Goal: Task Accomplishment & Management: Use online tool/utility

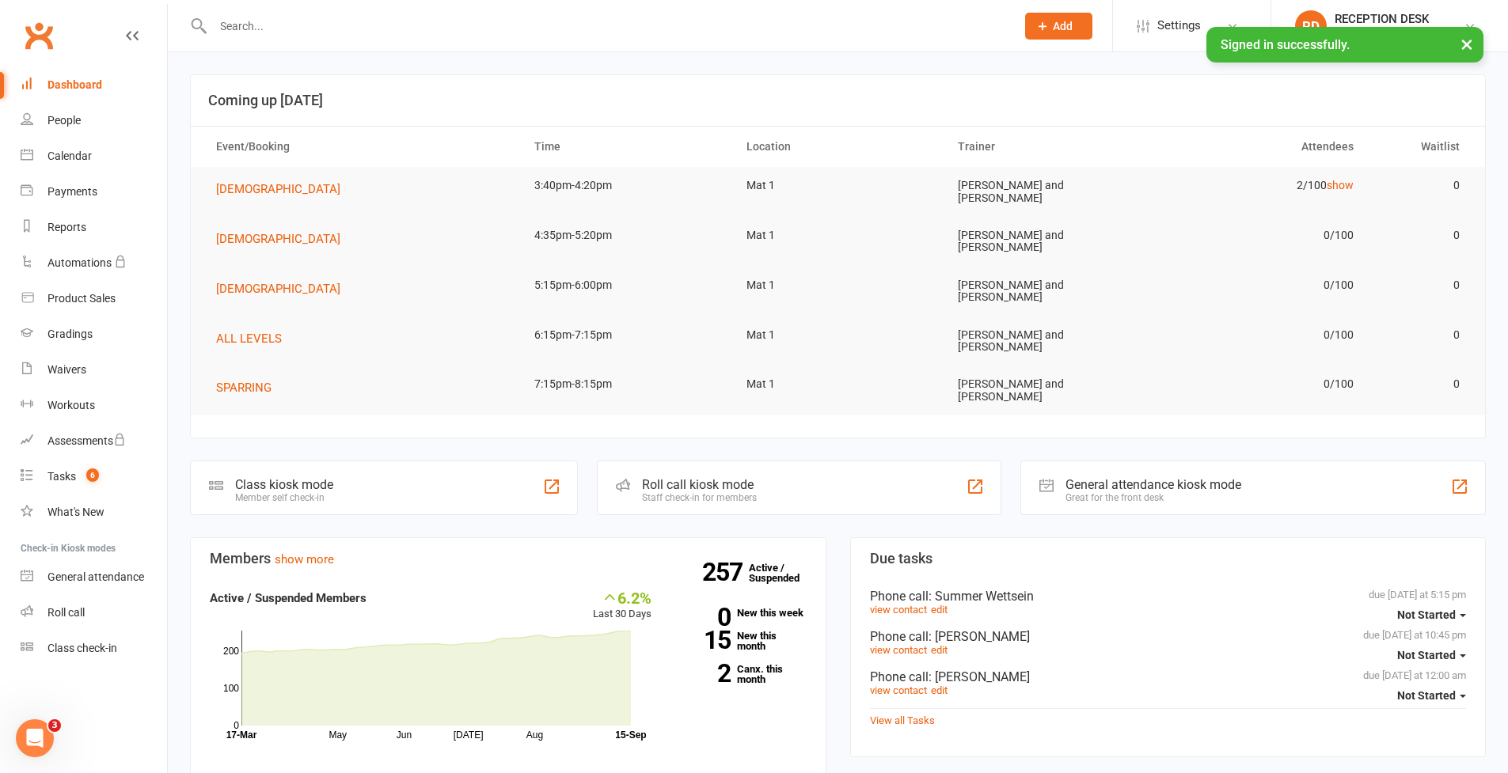
click at [367, 468] on div "Class kiosk mode Member self check-in" at bounding box center [384, 488] width 388 height 55
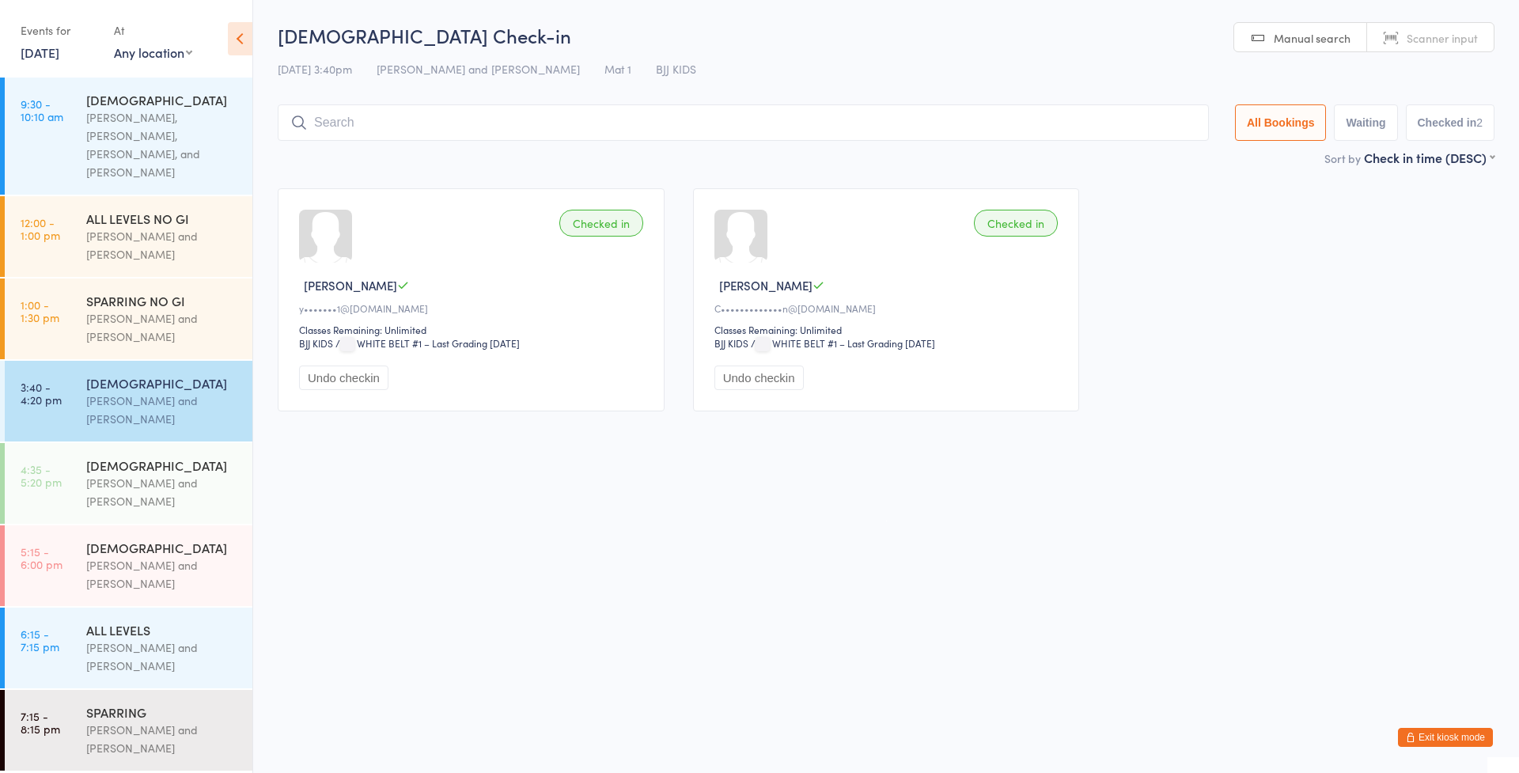
drag, startPoint x: 1422, startPoint y: 731, endPoint x: 1409, endPoint y: 728, distance: 13.1
click at [1423, 731] on button "Exit kiosk mode" at bounding box center [1445, 737] width 95 height 19
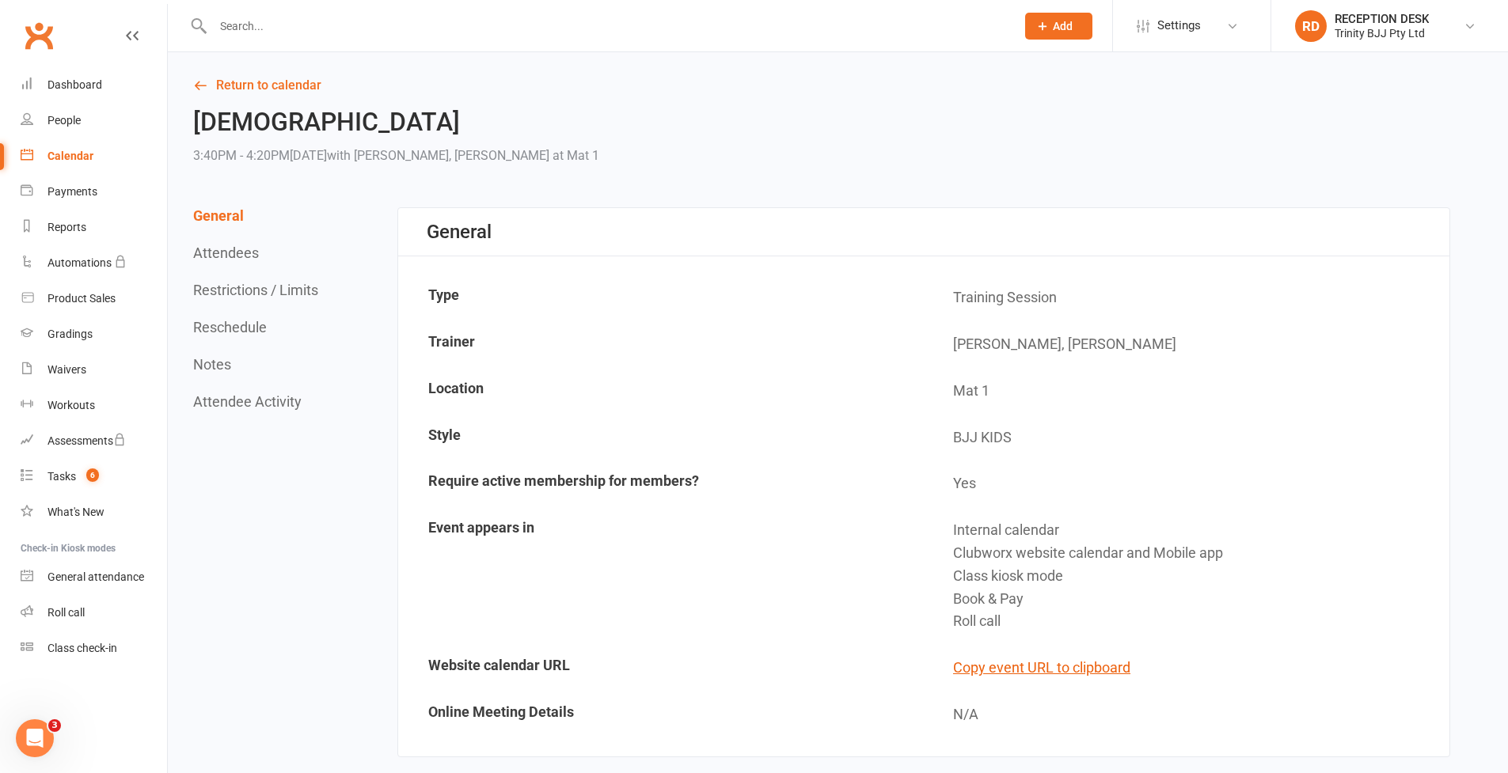
click at [68, 123] on div "People" at bounding box center [63, 120] width 33 height 13
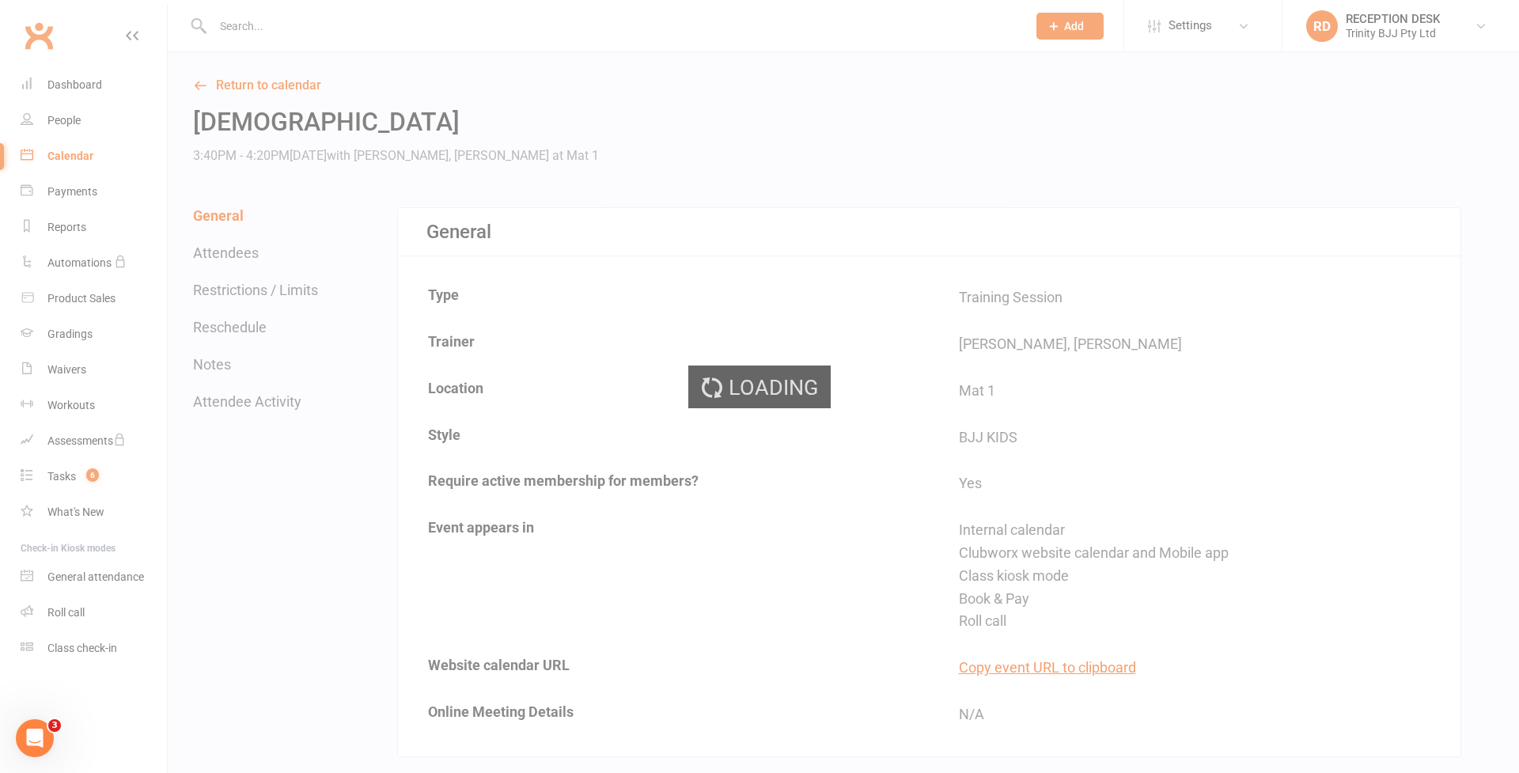
select select "100"
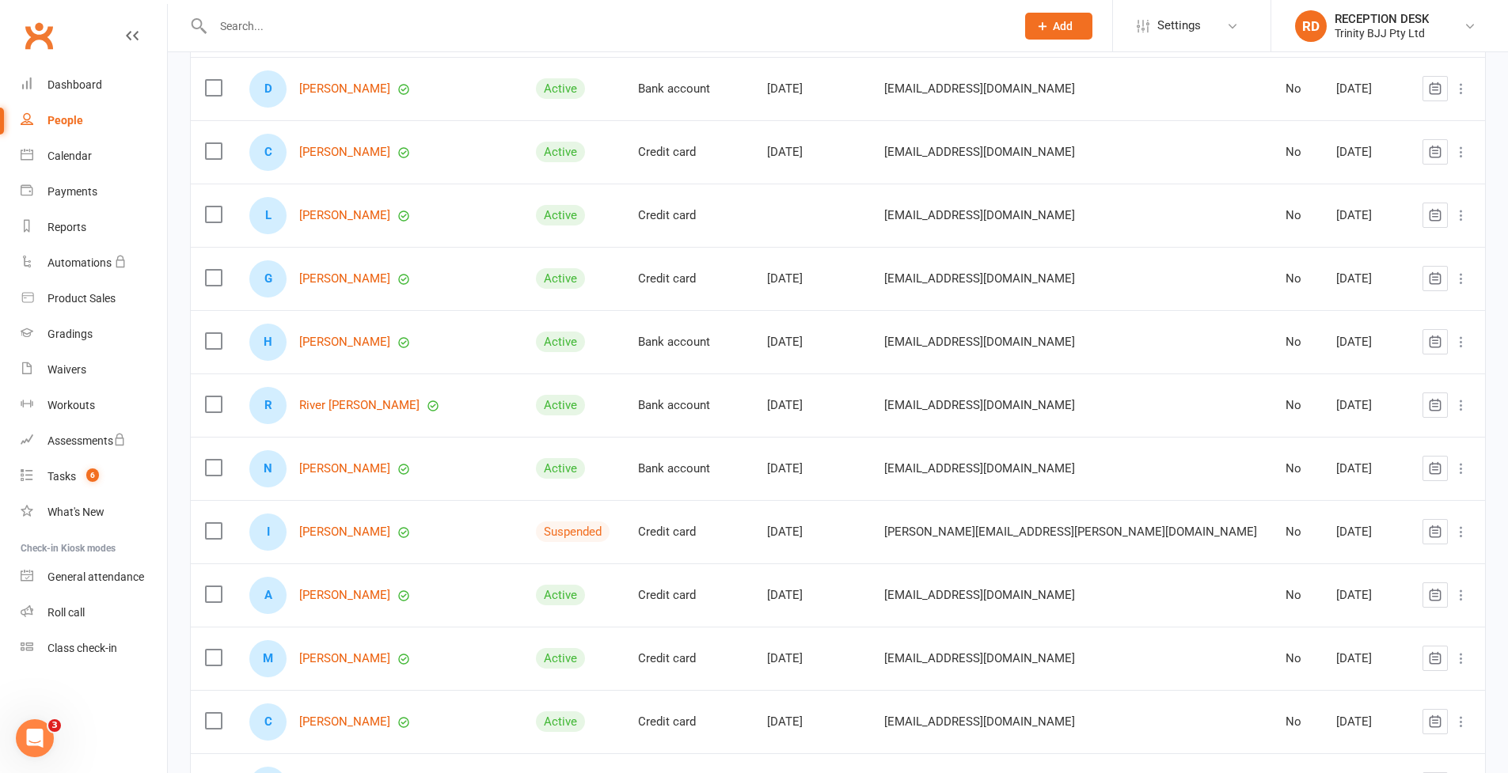
scroll to position [5988, 0]
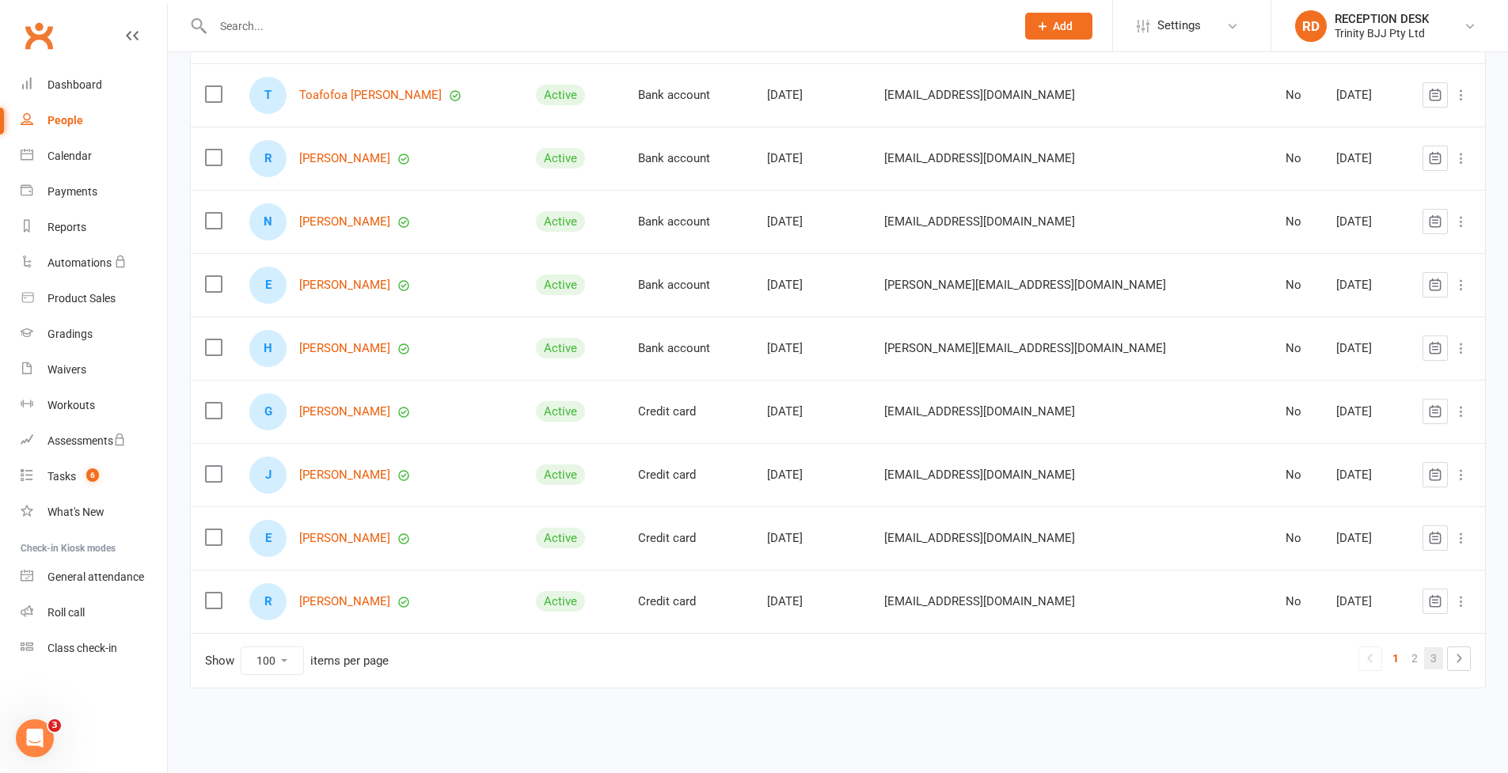
click at [1440, 651] on link "3" at bounding box center [1433, 658] width 19 height 22
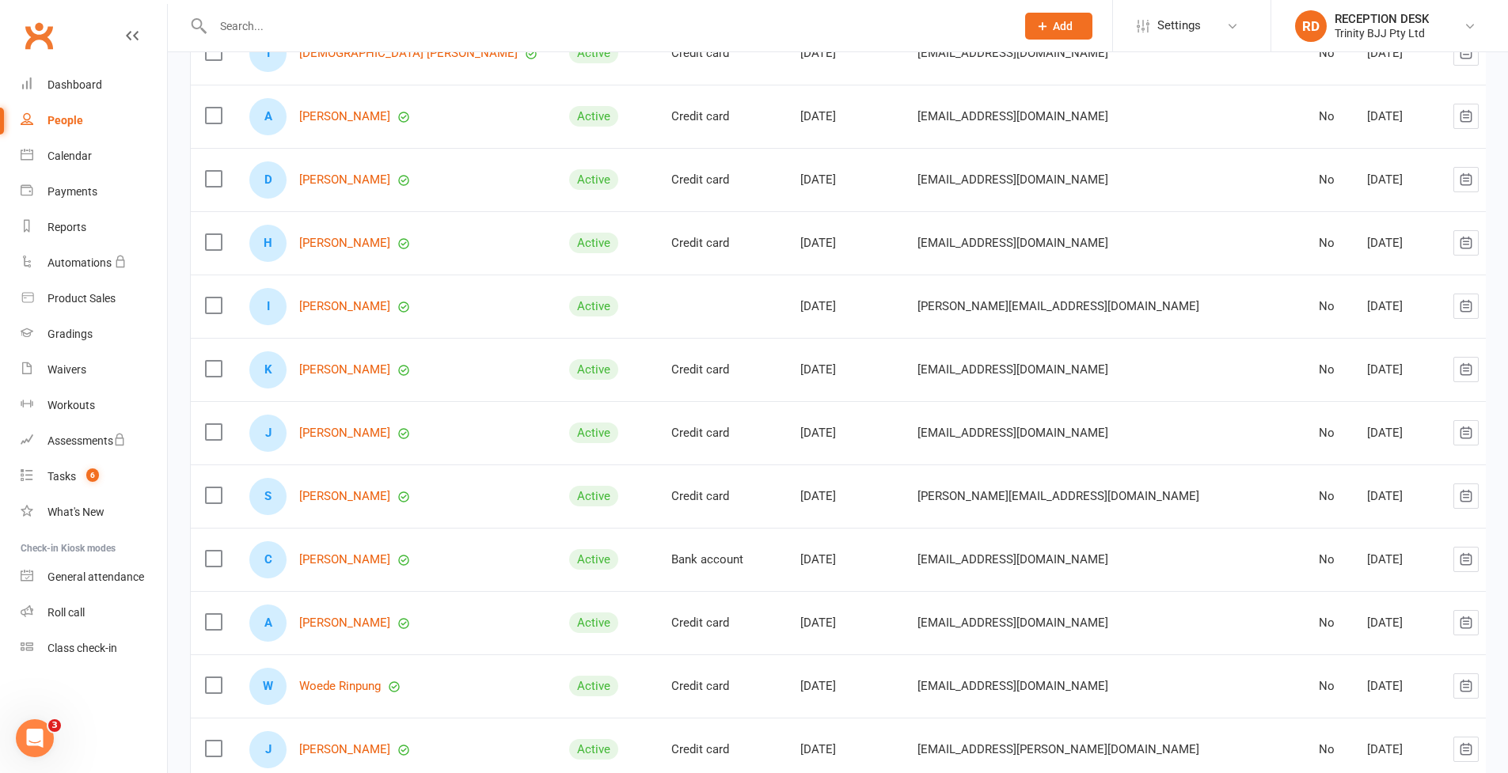
scroll to position [0, 0]
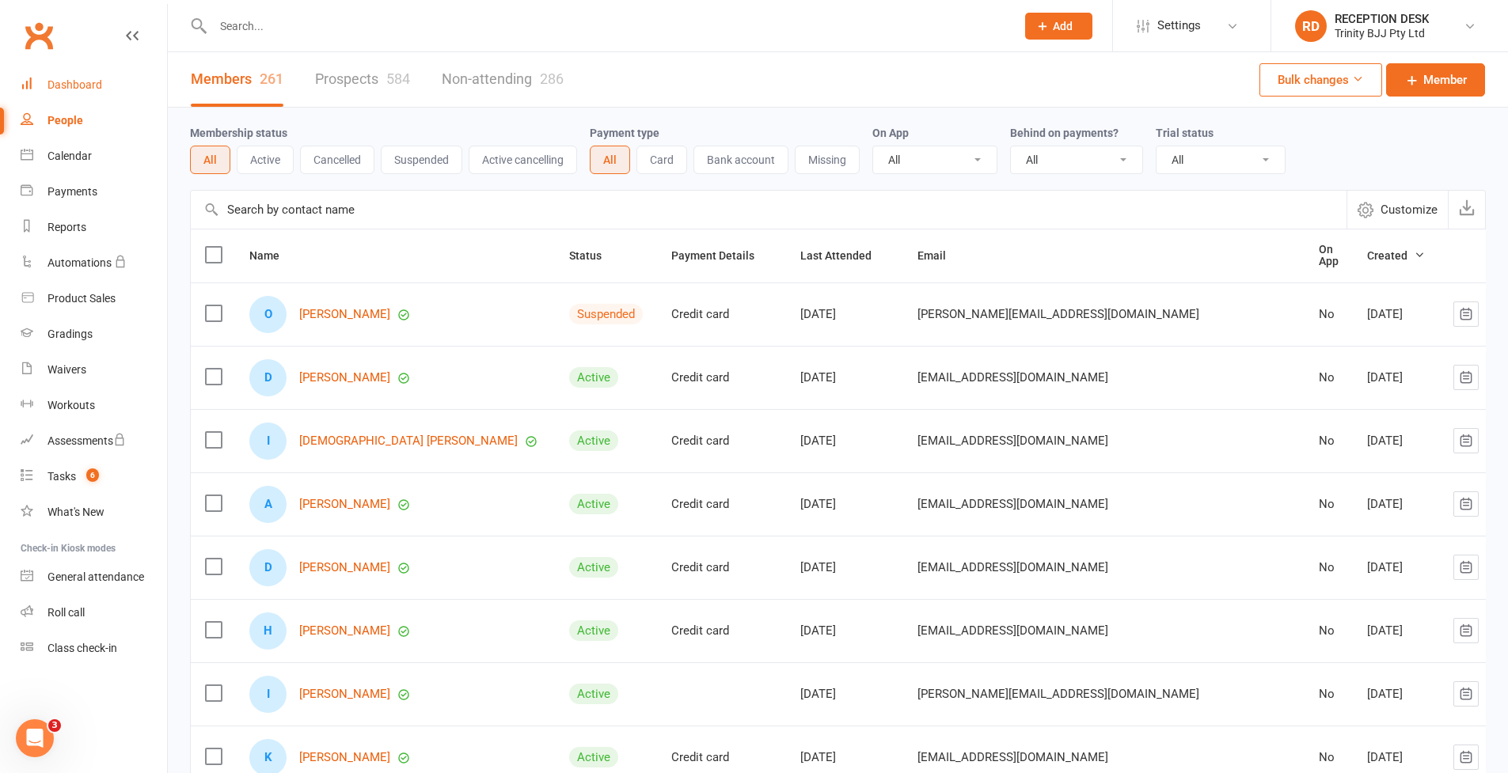
click at [68, 79] on div "Dashboard" at bounding box center [74, 84] width 55 height 13
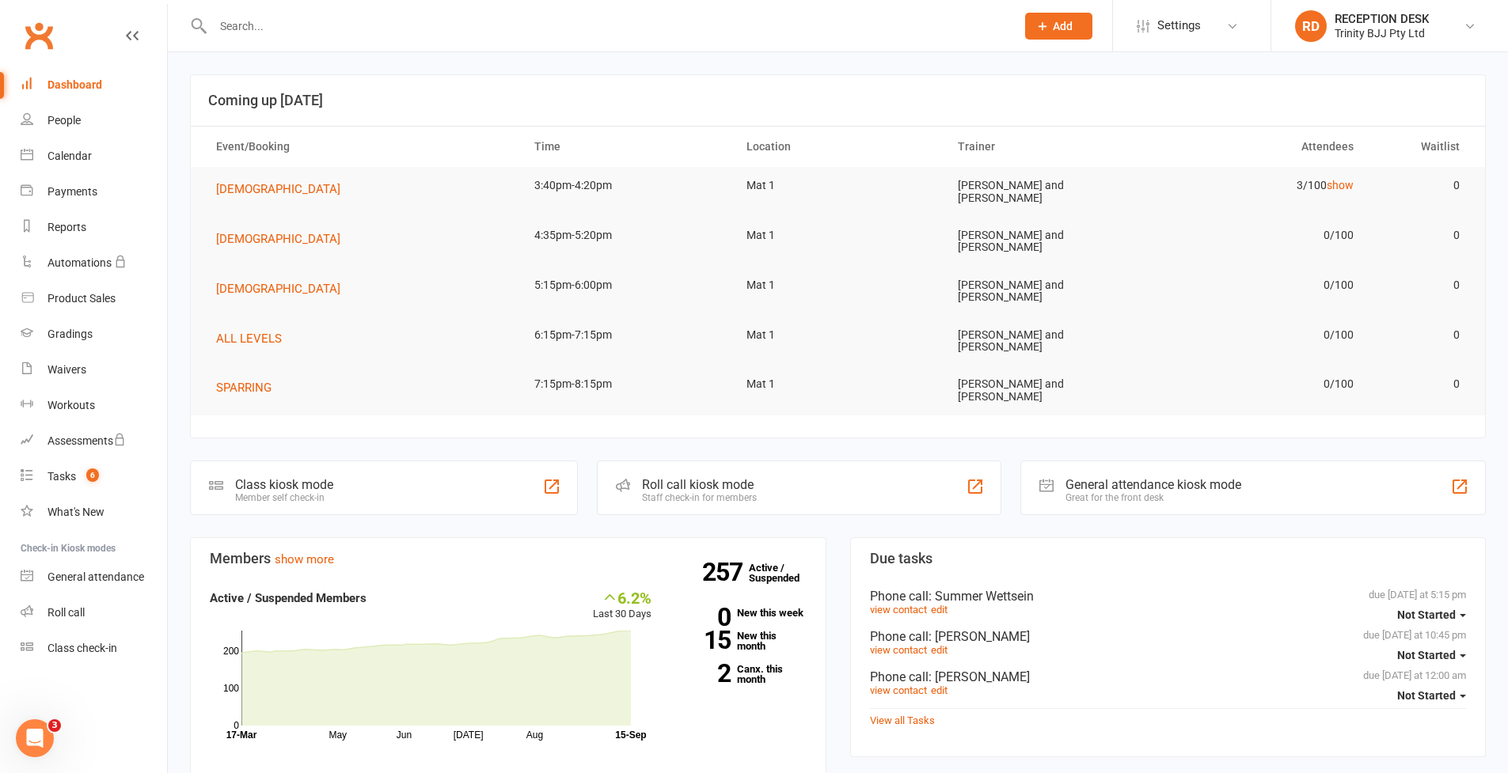
click at [460, 474] on div "Class kiosk mode Member self check-in" at bounding box center [384, 488] width 388 height 55
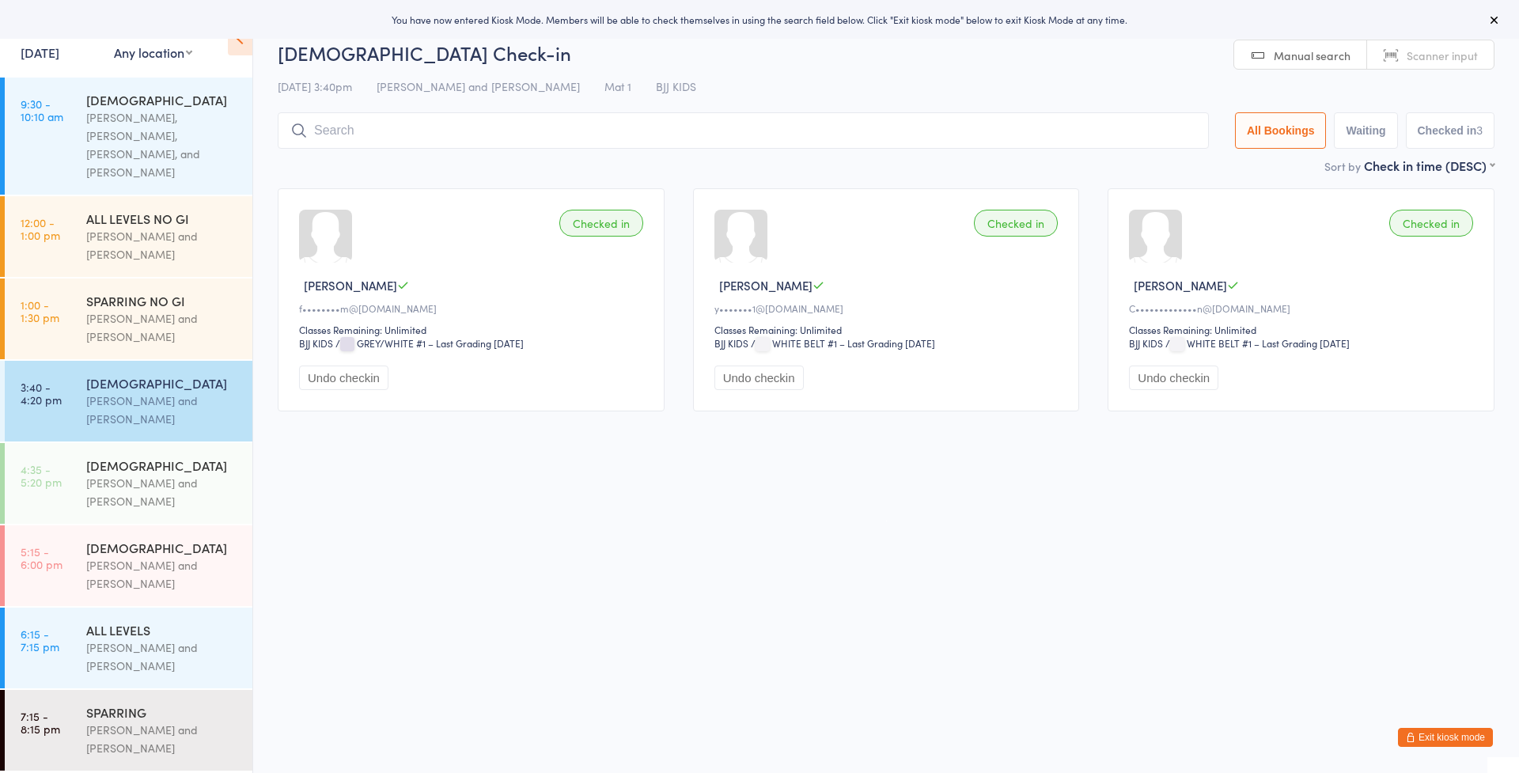
click at [770, 138] on input "search" at bounding box center [743, 130] width 931 height 36
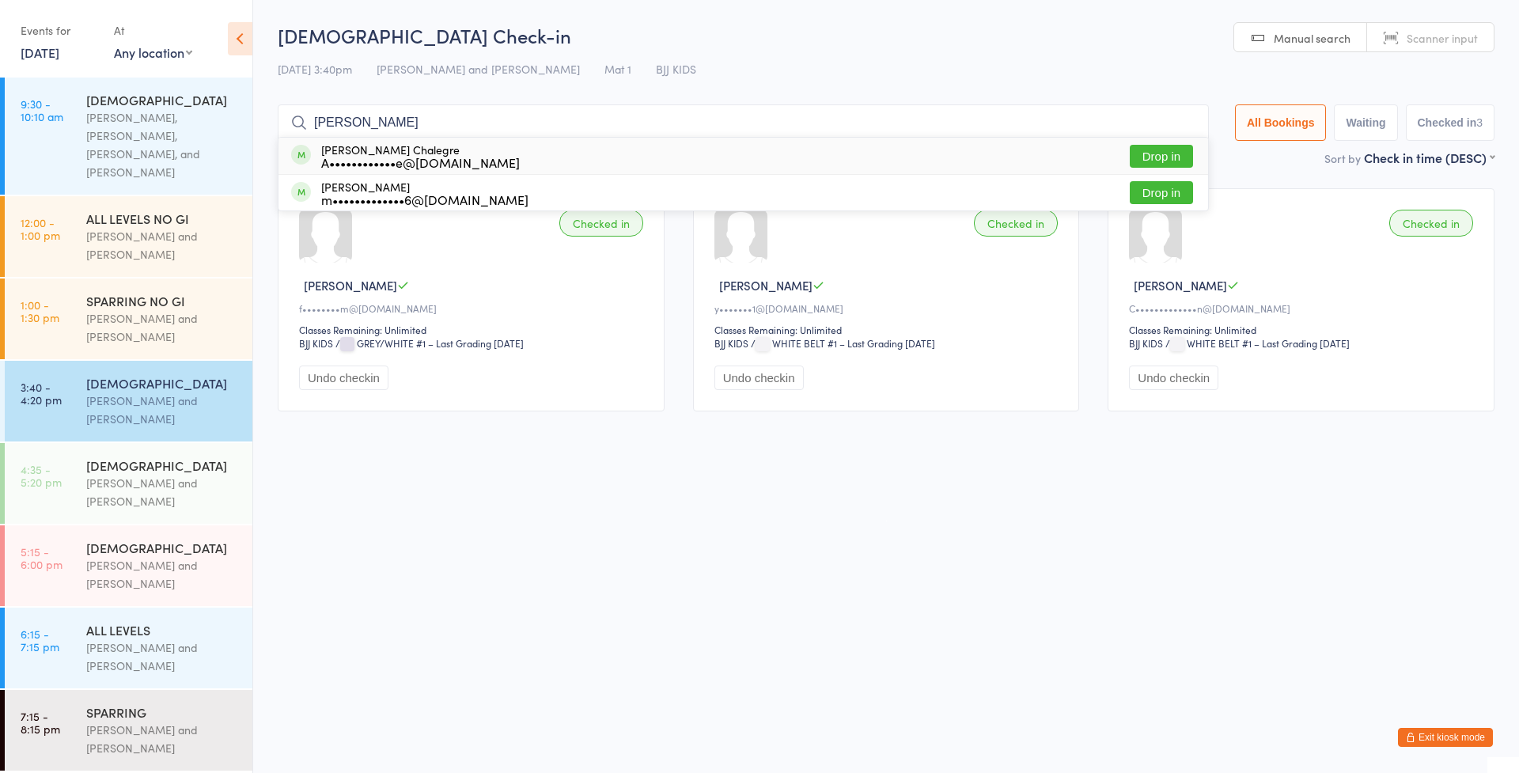
type input "belinda"
click at [510, 163] on div "Belinda Falleiros Chalegre A••••••••••••e@gmail.com Drop in" at bounding box center [744, 156] width 930 height 36
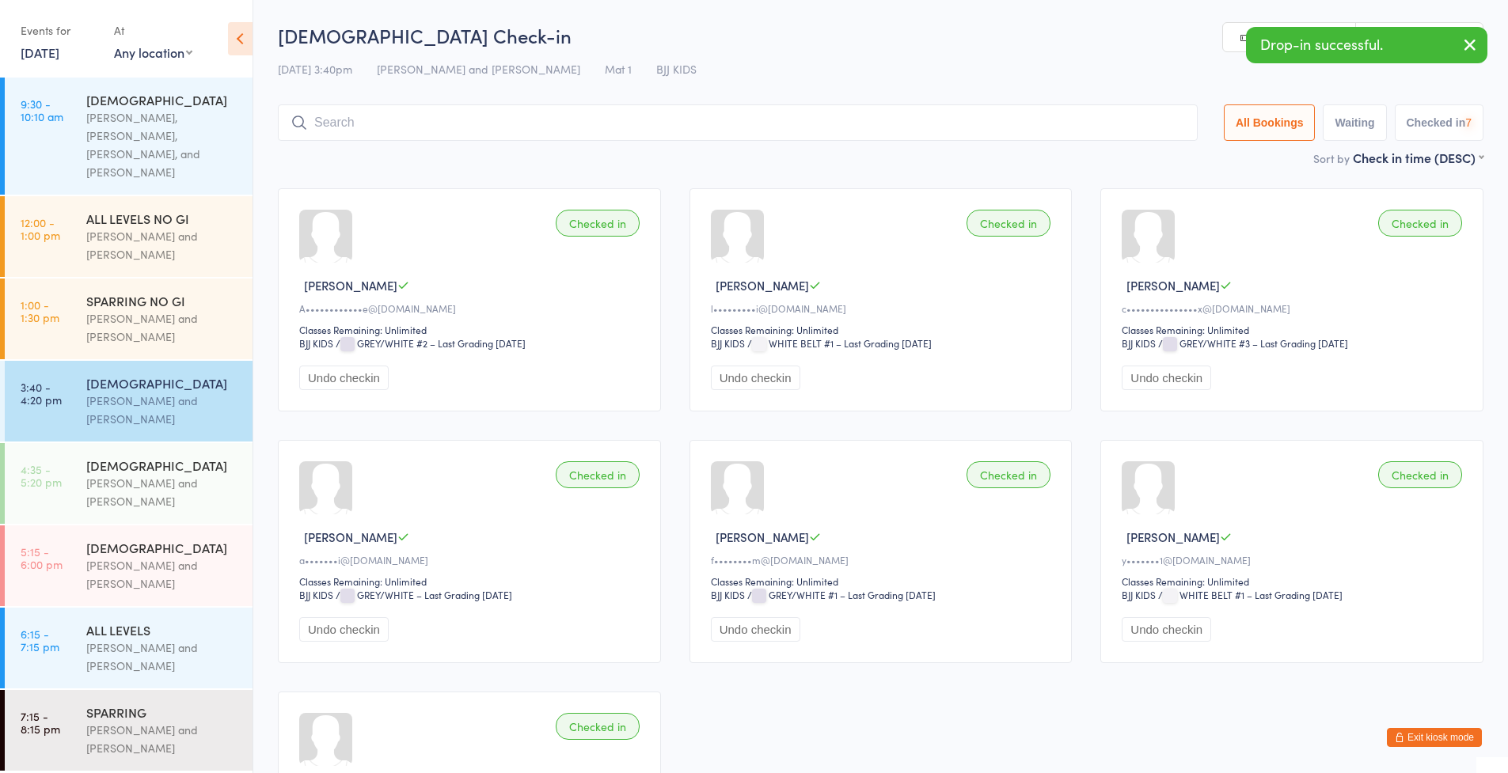
click at [454, 127] on input "search" at bounding box center [738, 122] width 920 height 36
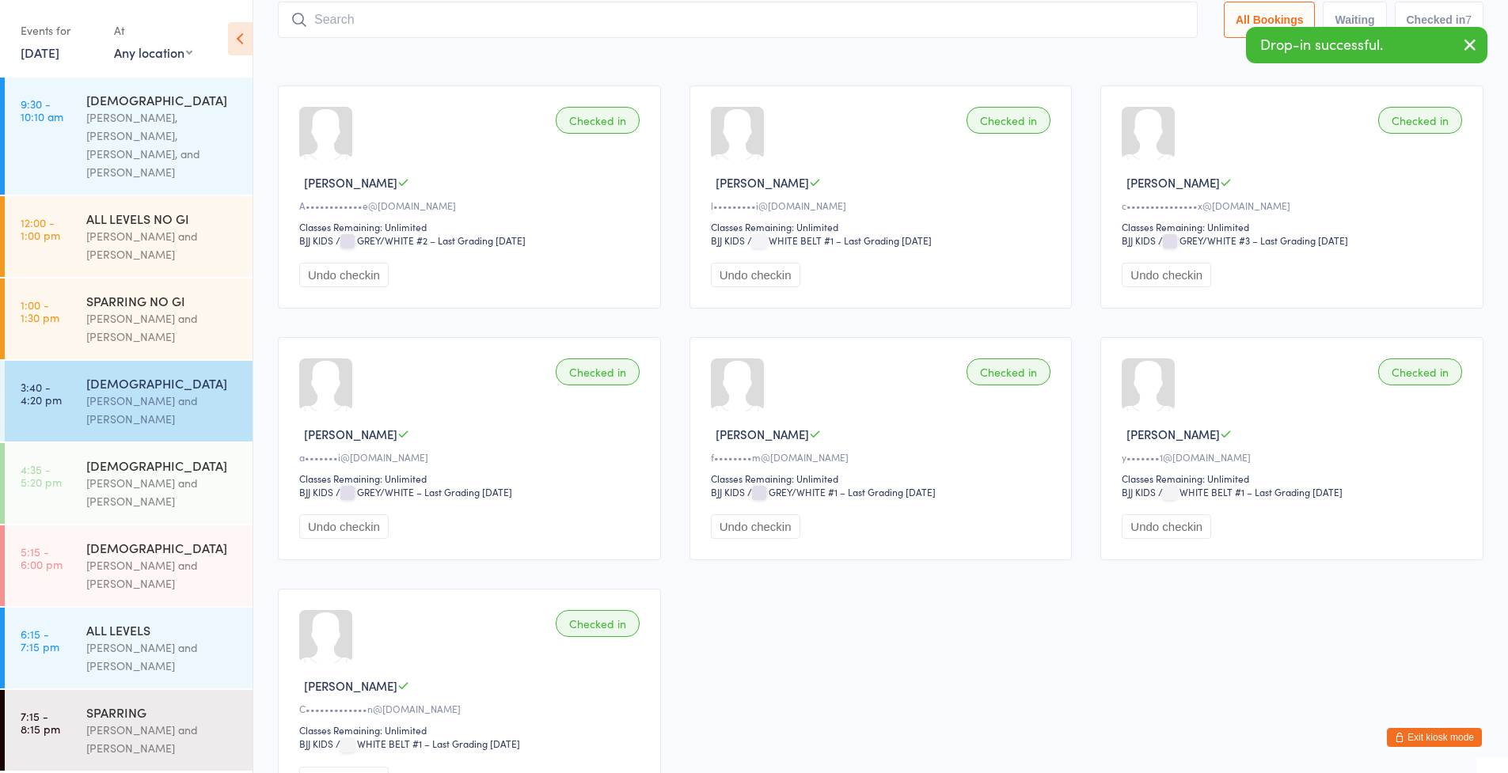
scroll to position [104, 0]
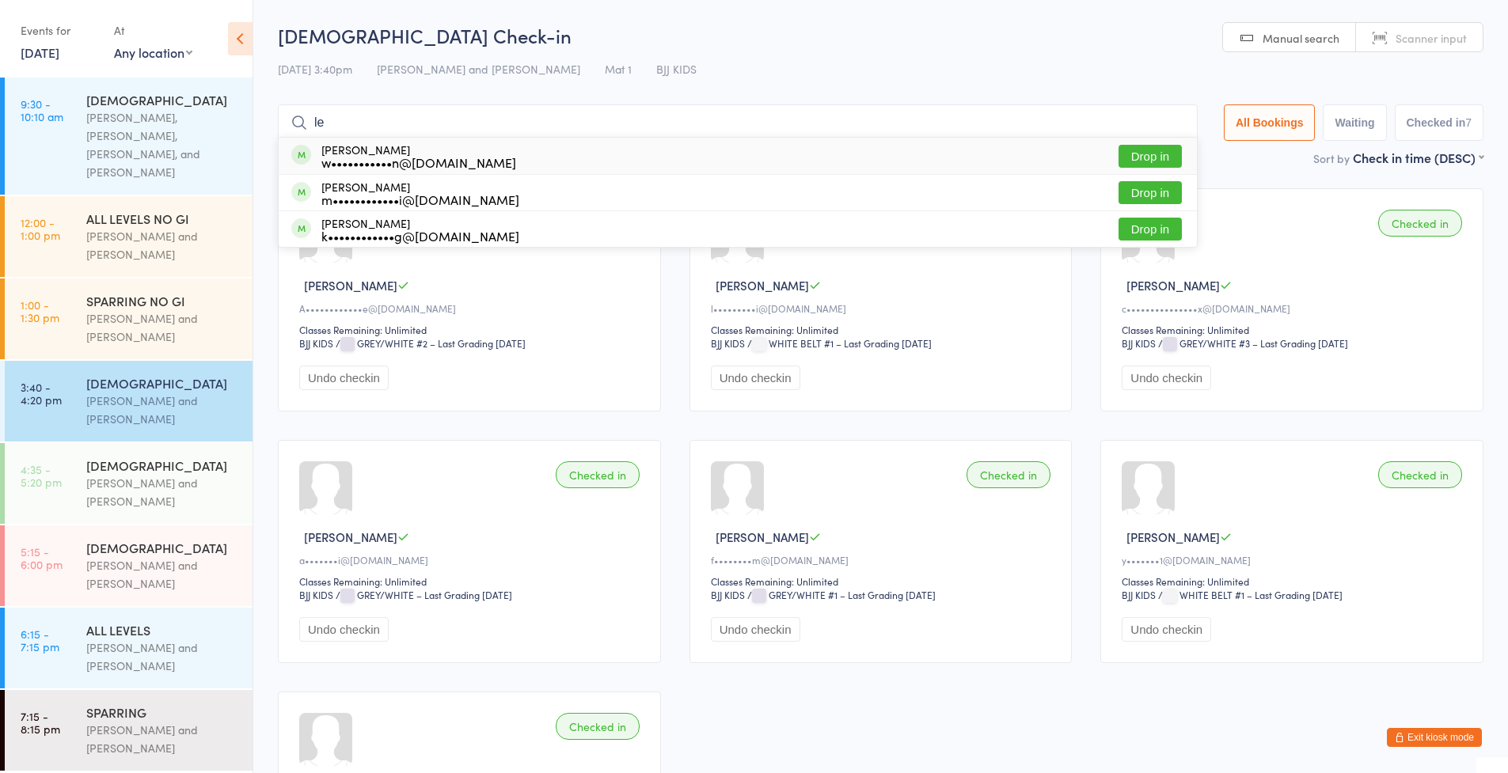
type input "l"
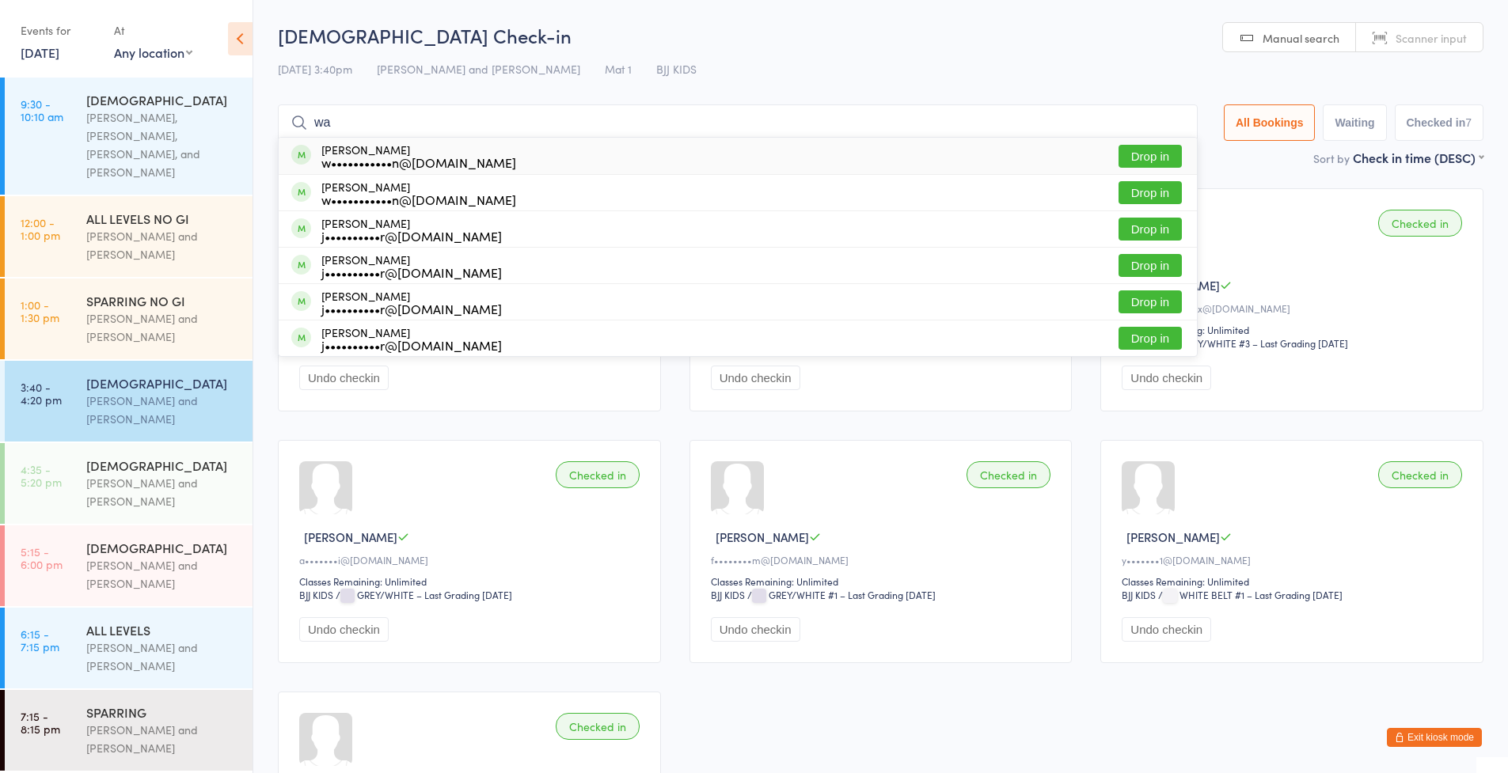
type input "w"
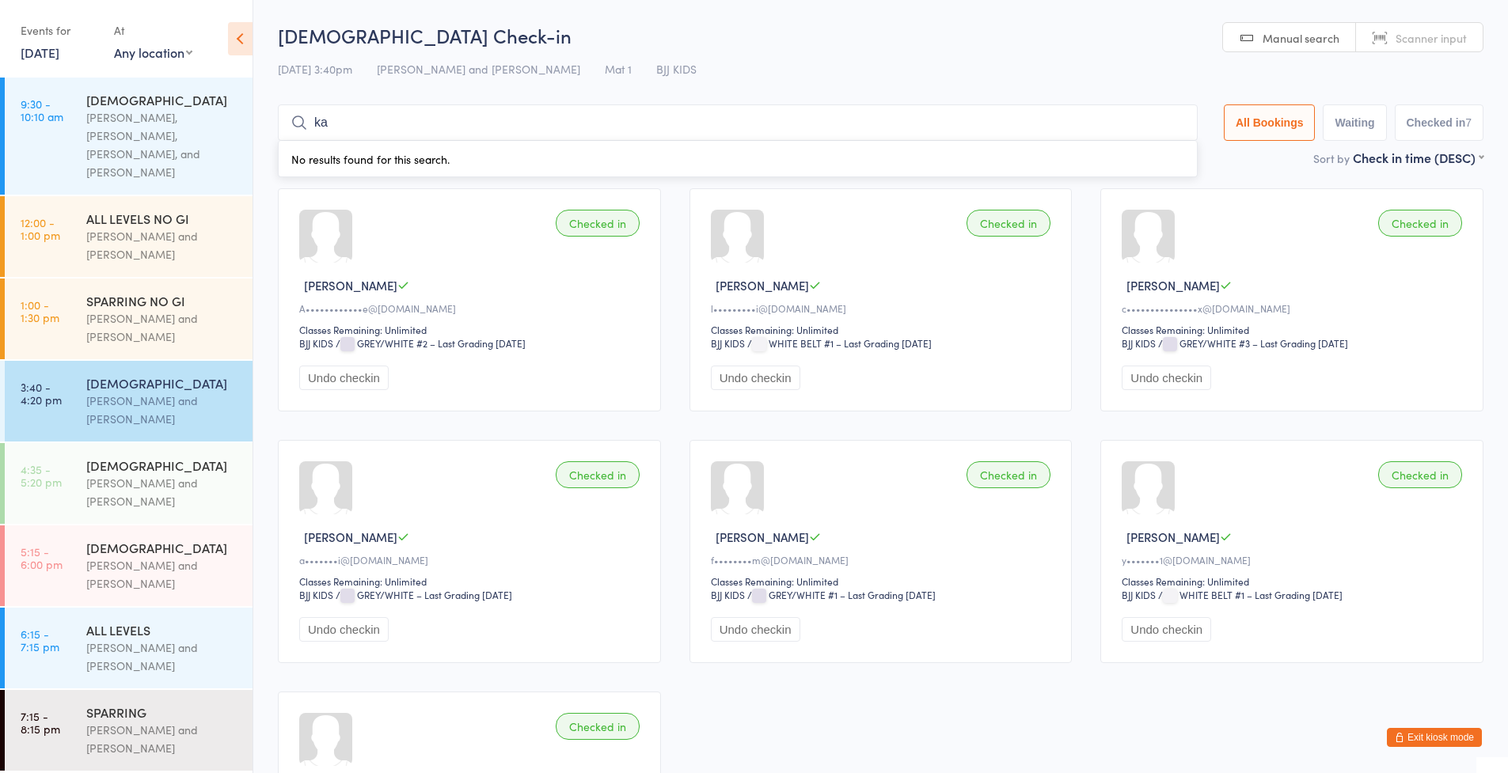
type input "k"
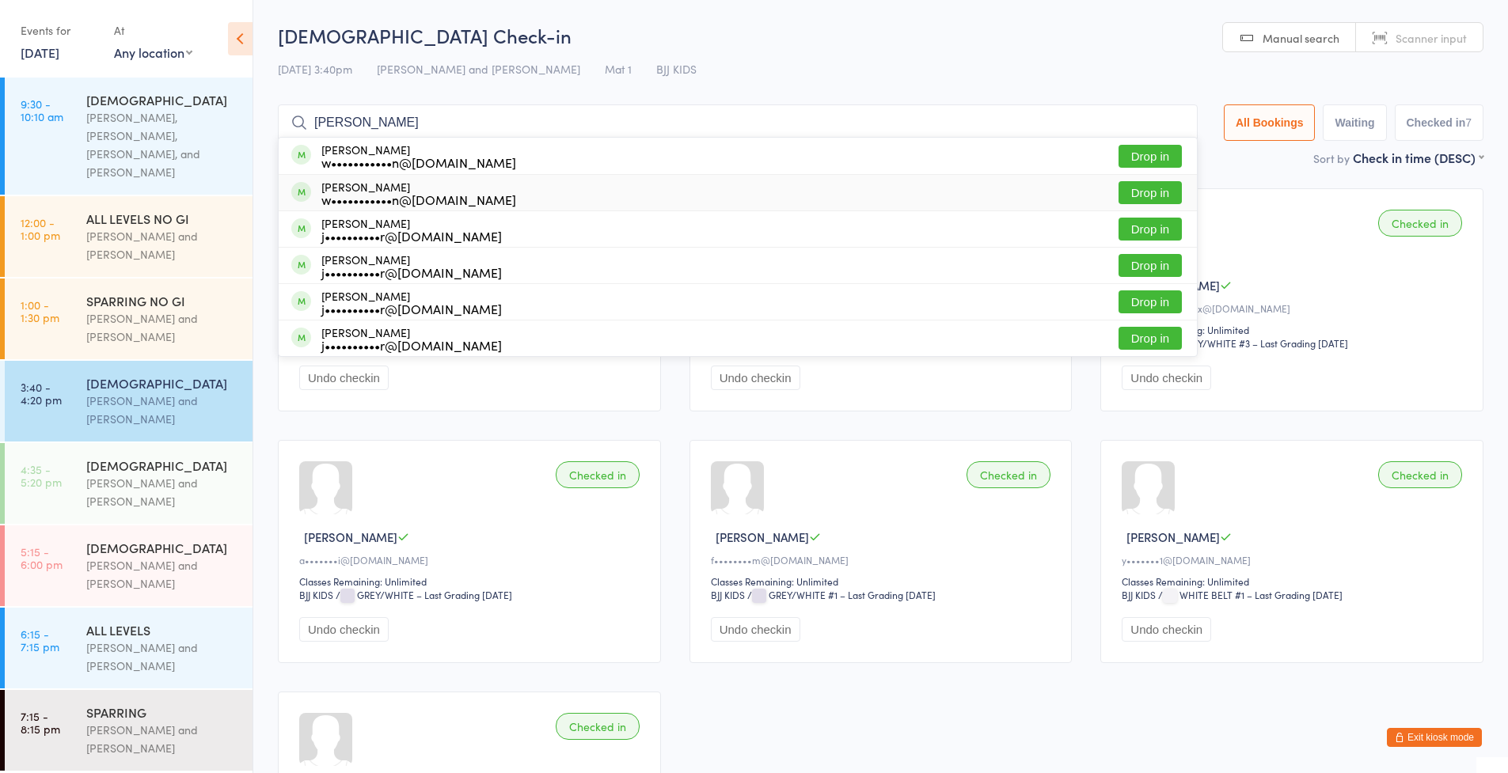
type input "[PERSON_NAME]"
click at [1171, 197] on button "Drop in" at bounding box center [1149, 192] width 63 height 23
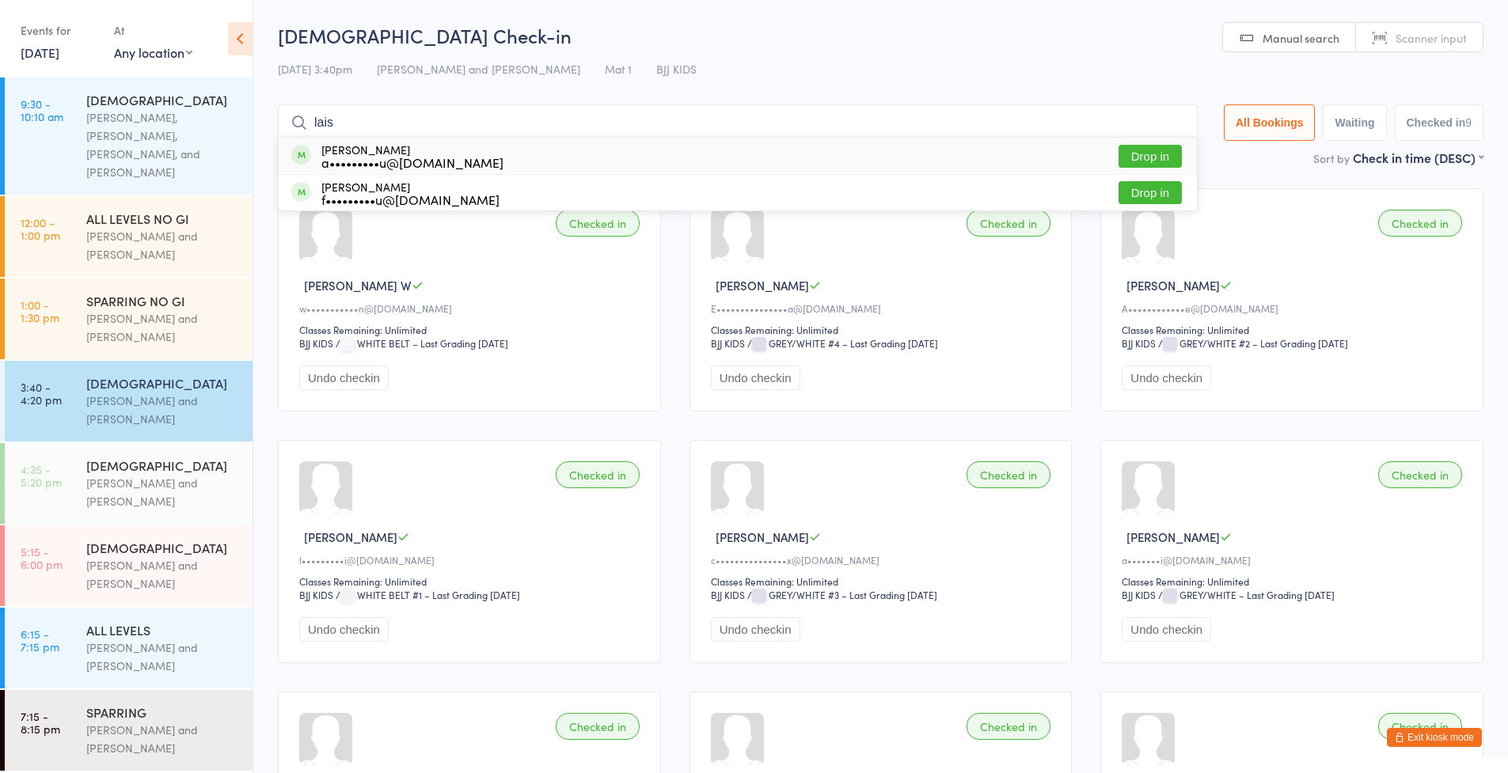
type input "lais"
click at [556, 160] on div "[PERSON_NAME] a•••••••••u@[DOMAIN_NAME] Drop in" at bounding box center [738, 156] width 918 height 36
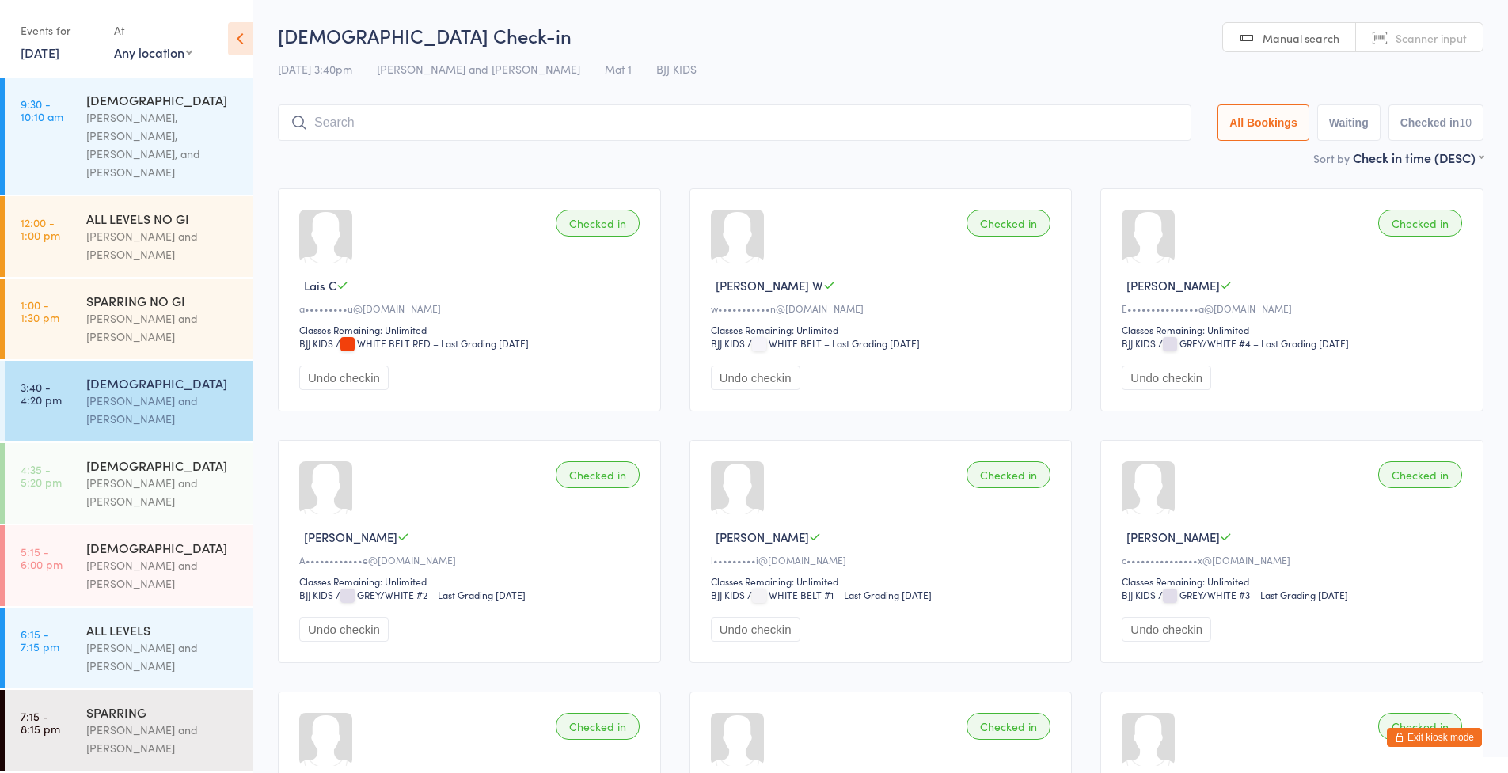
click at [936, 486] on div "Checked in [PERSON_NAME] W l•••••••••i@[DOMAIN_NAME] Classes Remaining: Unlimit…" at bounding box center [880, 551] width 383 height 223
click at [651, 261] on div "Checked in Lais C a•••••••••u@[DOMAIN_NAME] Classes Remaining: Unlimited BJJ KI…" at bounding box center [469, 299] width 383 height 223
click at [1447, 742] on button "Exit kiosk mode" at bounding box center [1433, 737] width 95 height 19
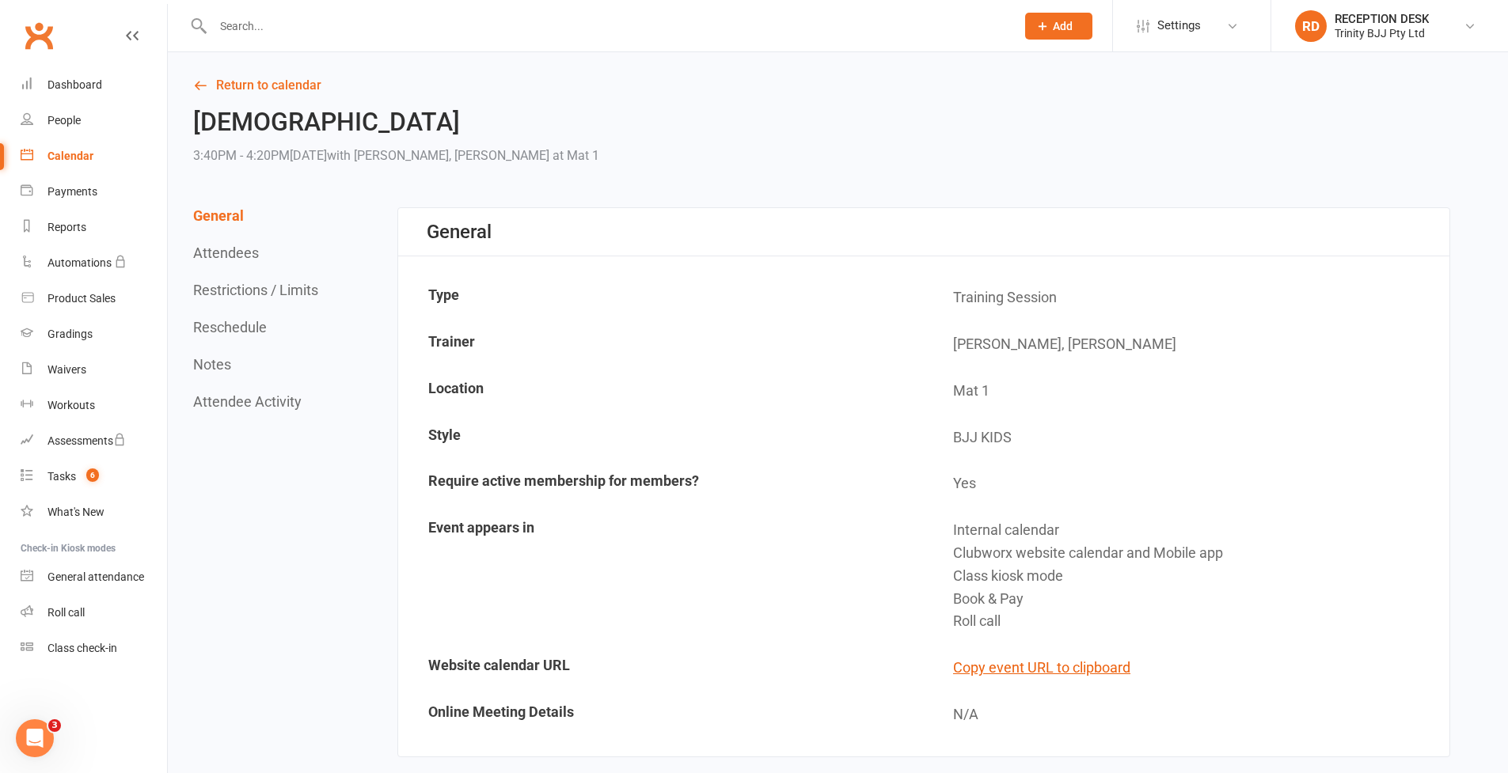
click at [259, 38] on div at bounding box center [597, 25] width 814 height 51
click at [227, 27] on input "text" at bounding box center [606, 26] width 796 height 22
type input "f"
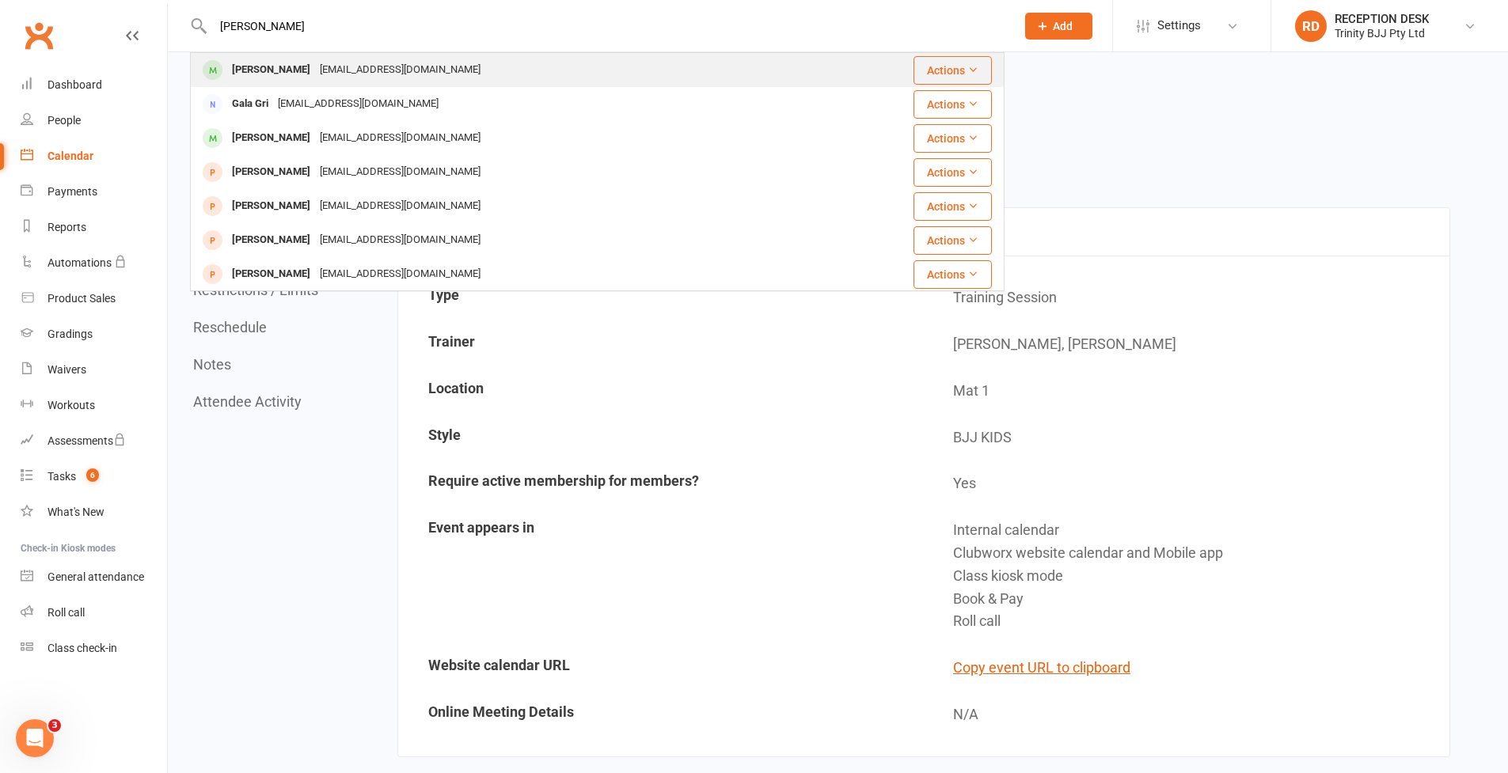
type input "[PERSON_NAME]"
click at [283, 81] on div "[PERSON_NAME]" at bounding box center [271, 70] width 88 height 23
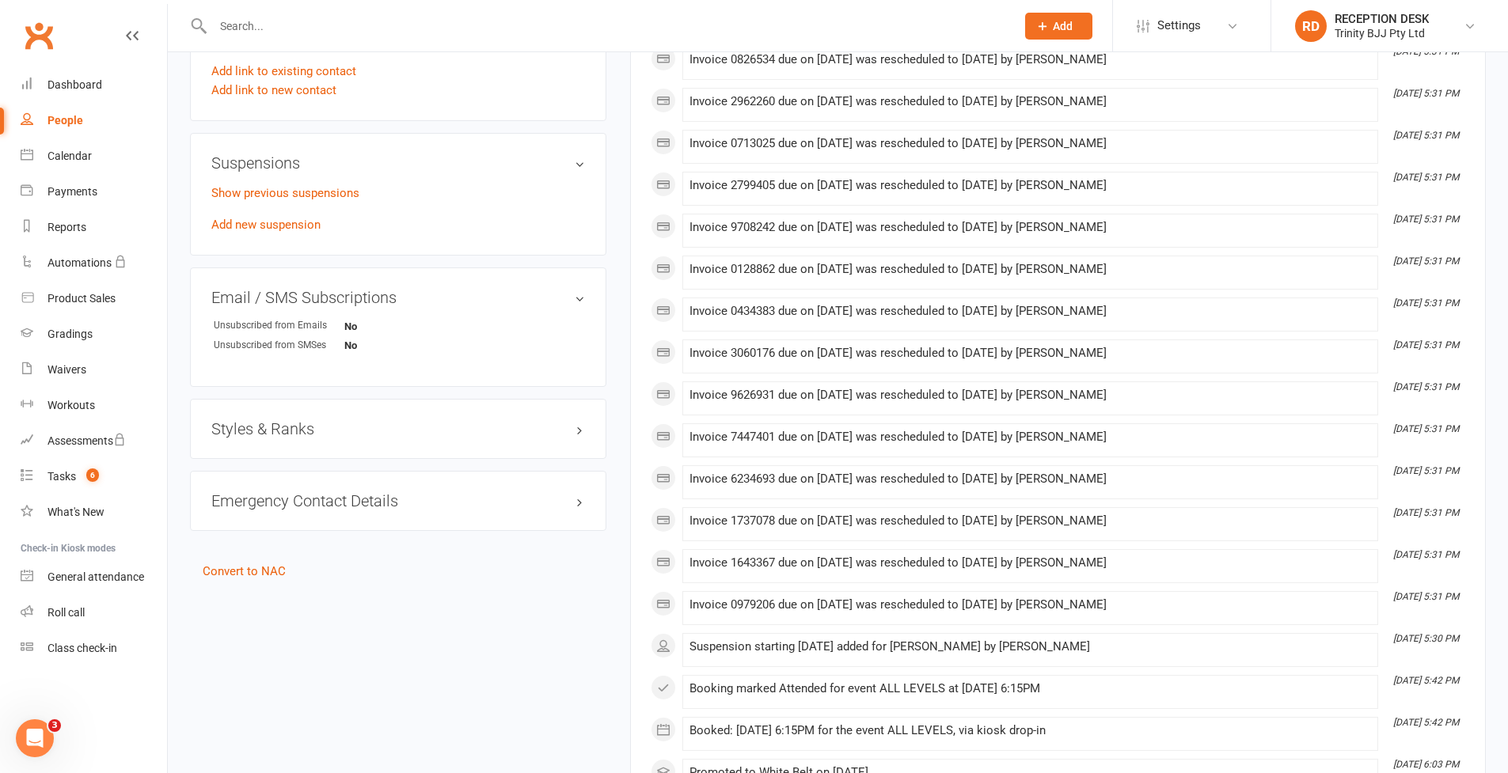
scroll to position [870, 0]
click at [283, 199] on p "Show previous suspensions" at bounding box center [398, 190] width 374 height 19
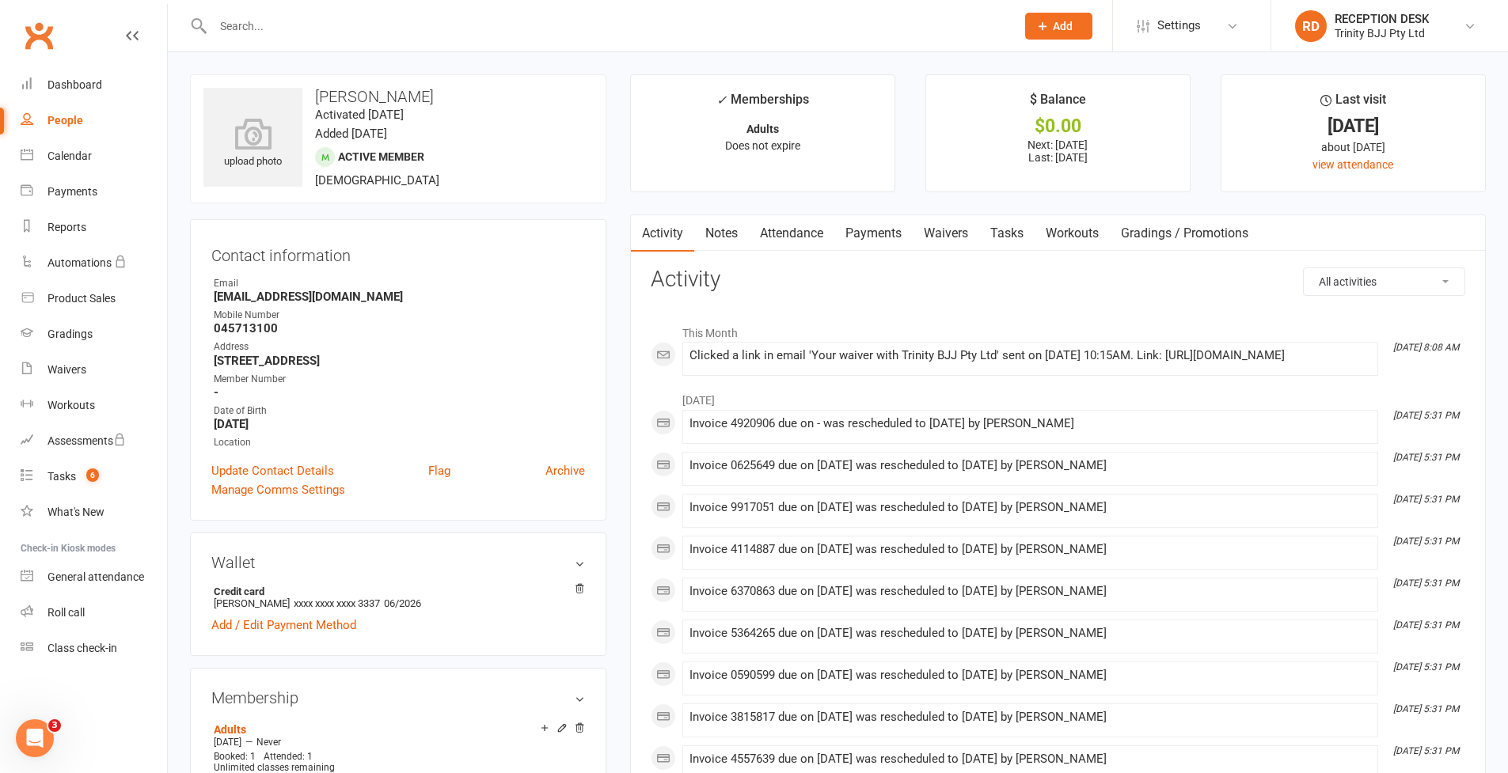
scroll to position [0, 0]
click at [887, 240] on link "Payments" at bounding box center [873, 233] width 78 height 36
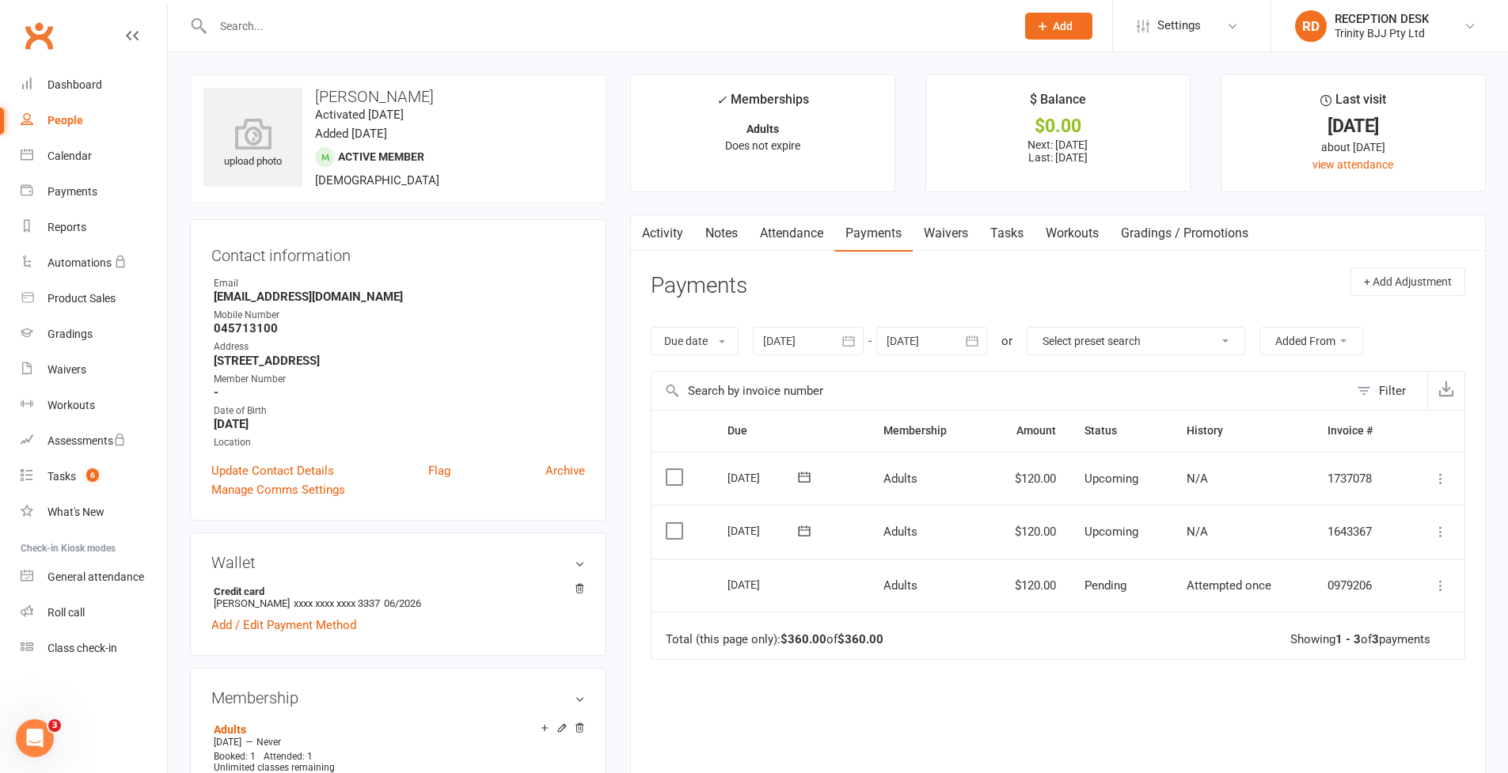
click at [1439, 526] on icon at bounding box center [1440, 532] width 16 height 16
click at [1312, 662] on link "Skip" at bounding box center [1355, 658] width 187 height 32
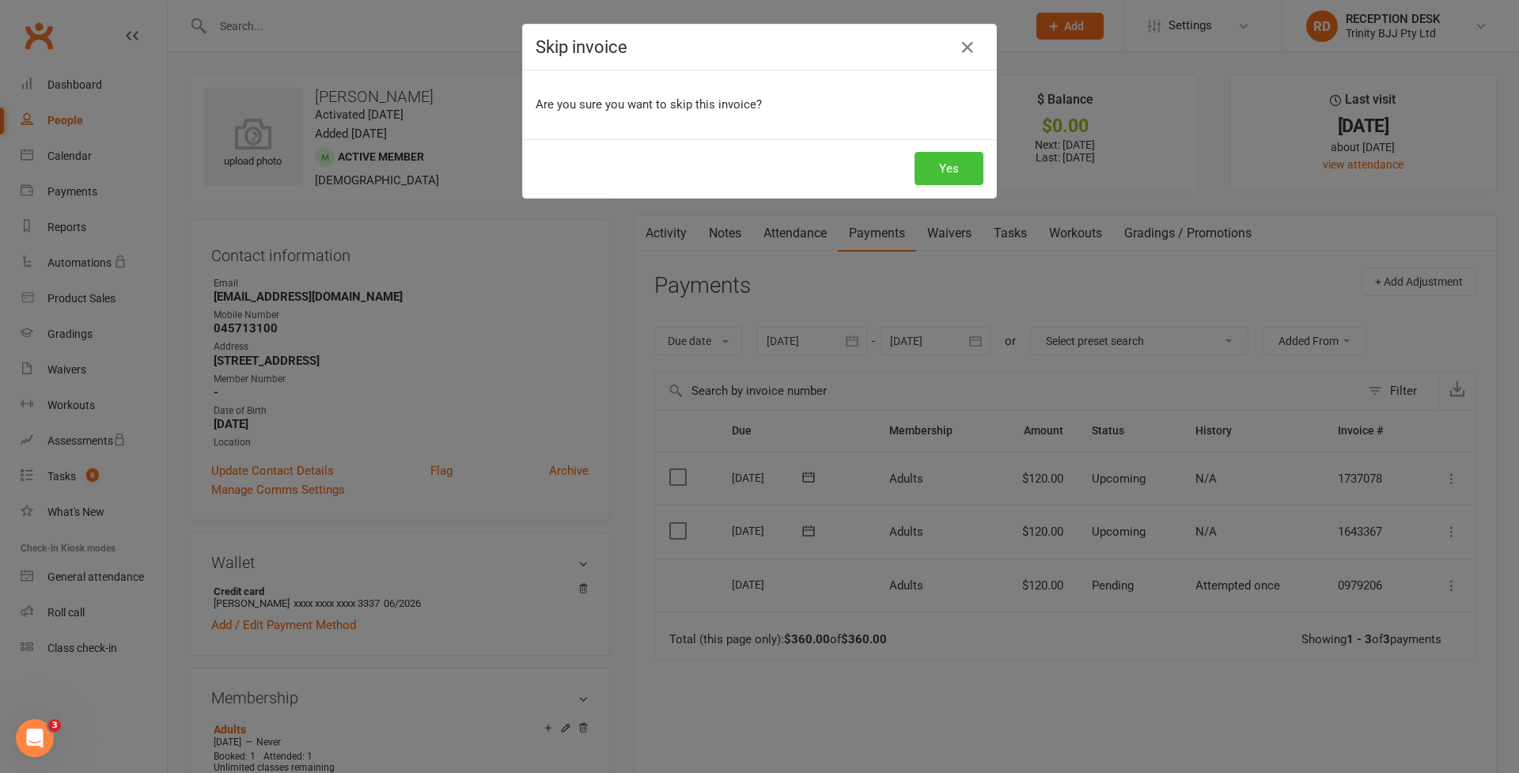
click at [925, 173] on button "Yes" at bounding box center [949, 168] width 69 height 33
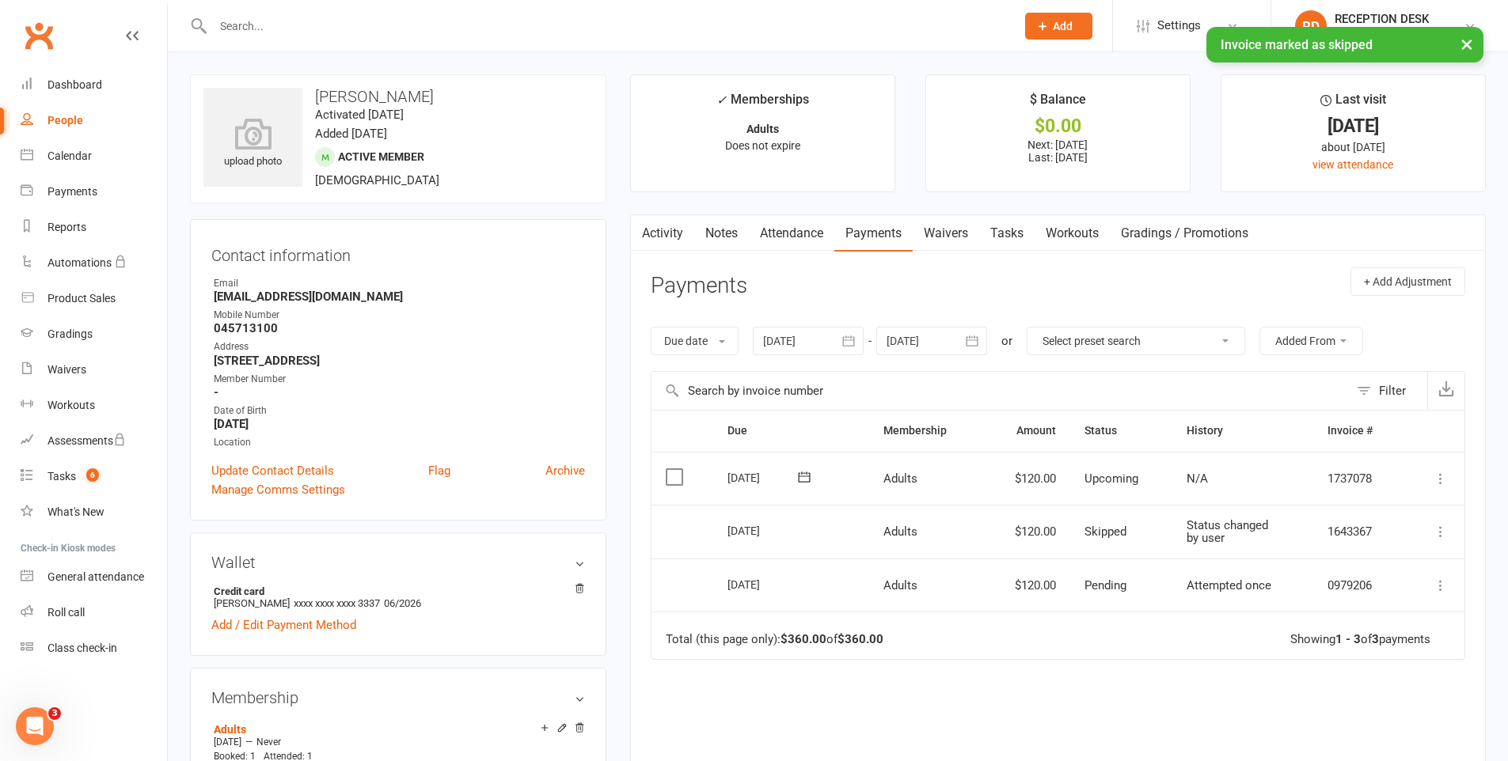
click at [1435, 478] on icon at bounding box center [1440, 479] width 16 height 16
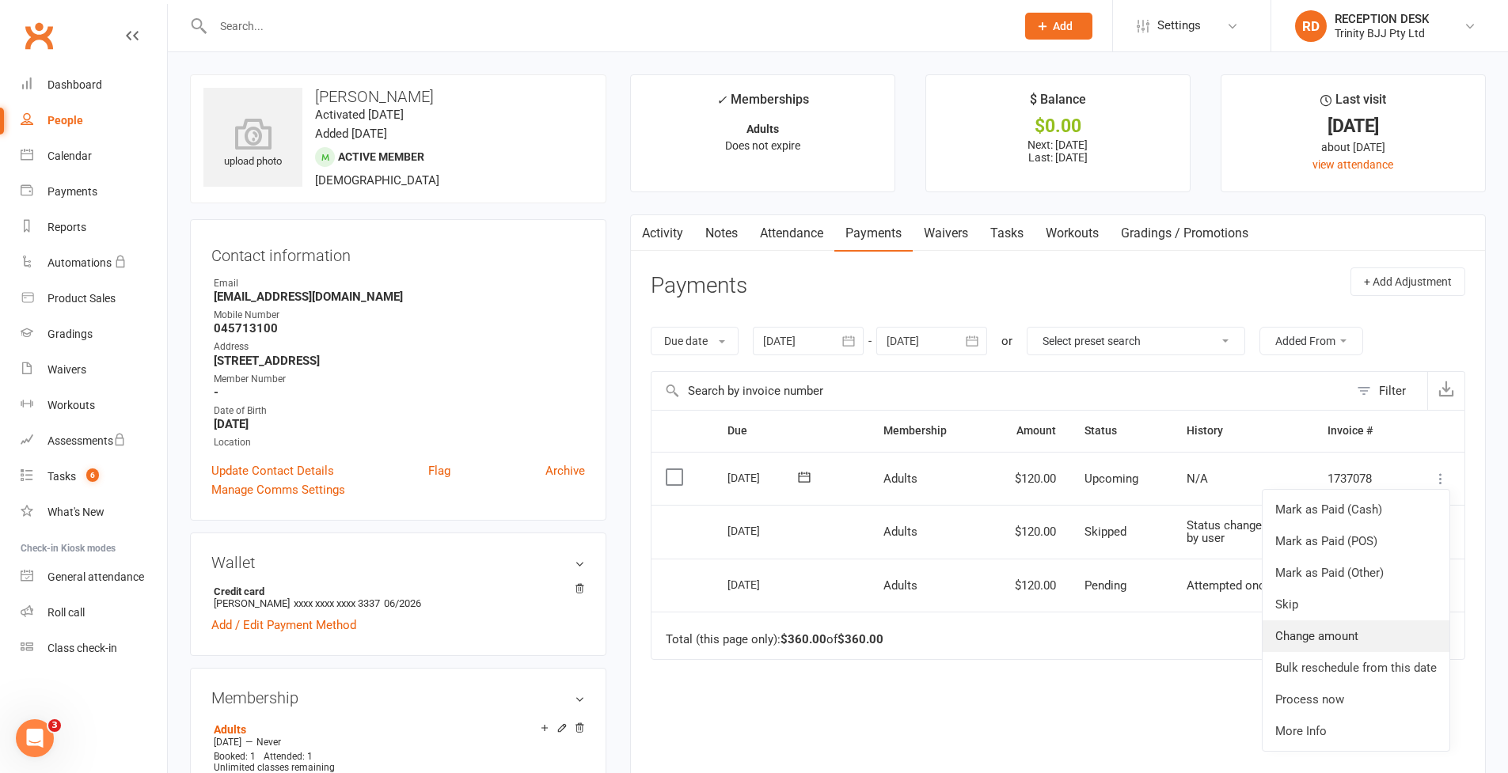
click at [1374, 643] on link "Change amount" at bounding box center [1355, 636] width 187 height 32
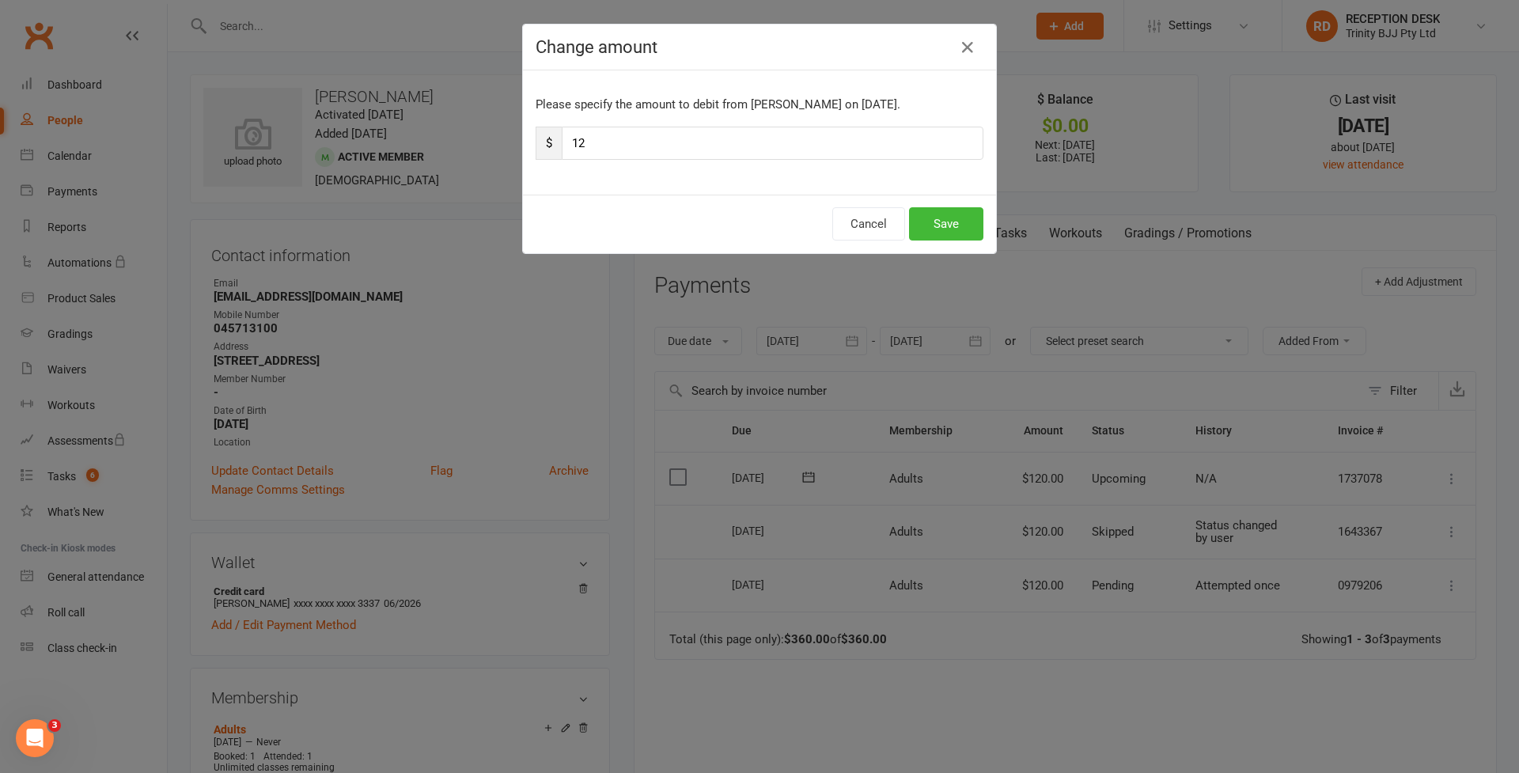
type input "1"
type input "60"
click at [937, 229] on button "Save" at bounding box center [946, 223] width 74 height 33
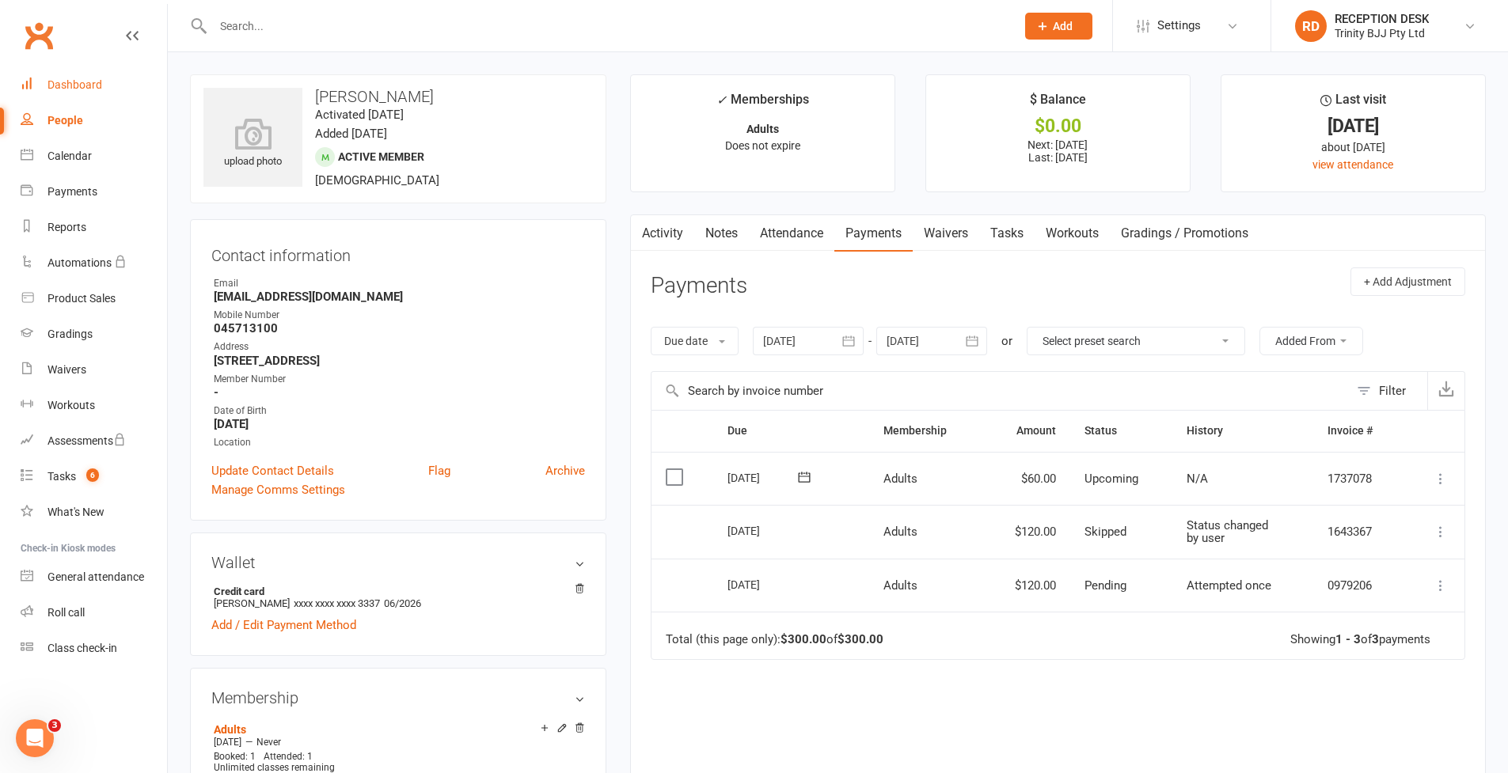
click at [57, 92] on link "Dashboard" at bounding box center [94, 85] width 146 height 36
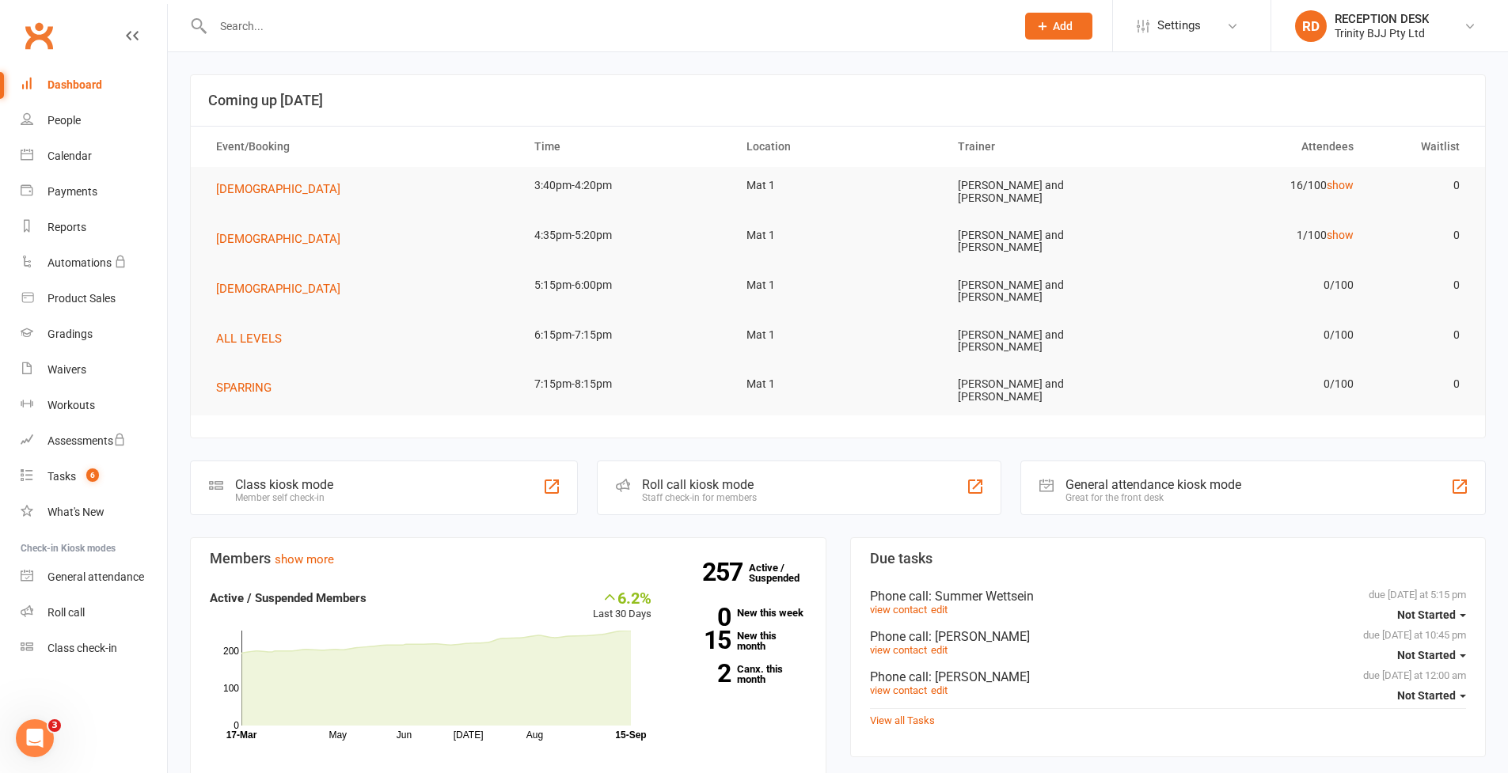
click at [263, 31] on input "text" at bounding box center [606, 26] width 796 height 22
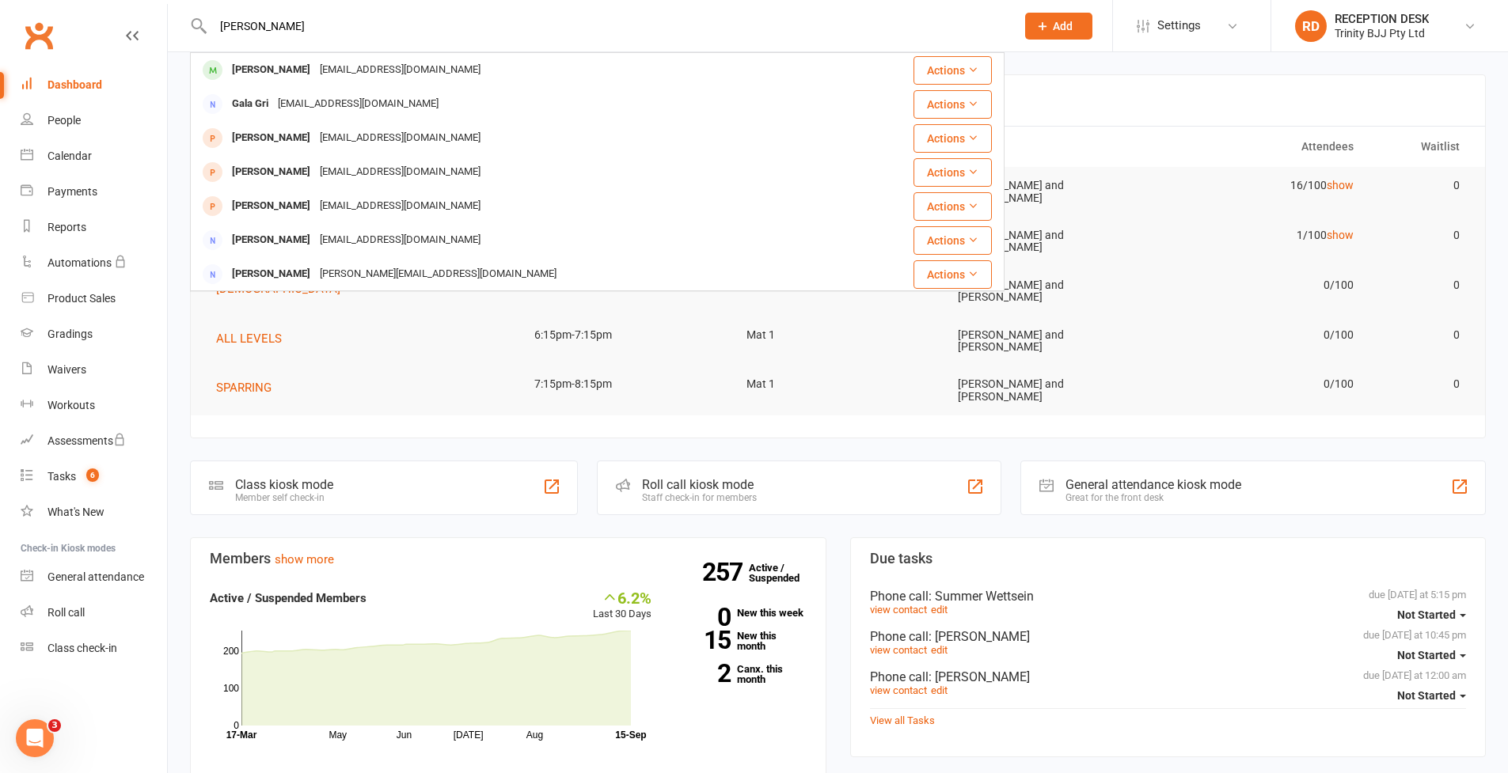
type input "galan"
click at [268, 71] on div "Andressa Galante" at bounding box center [271, 70] width 88 height 23
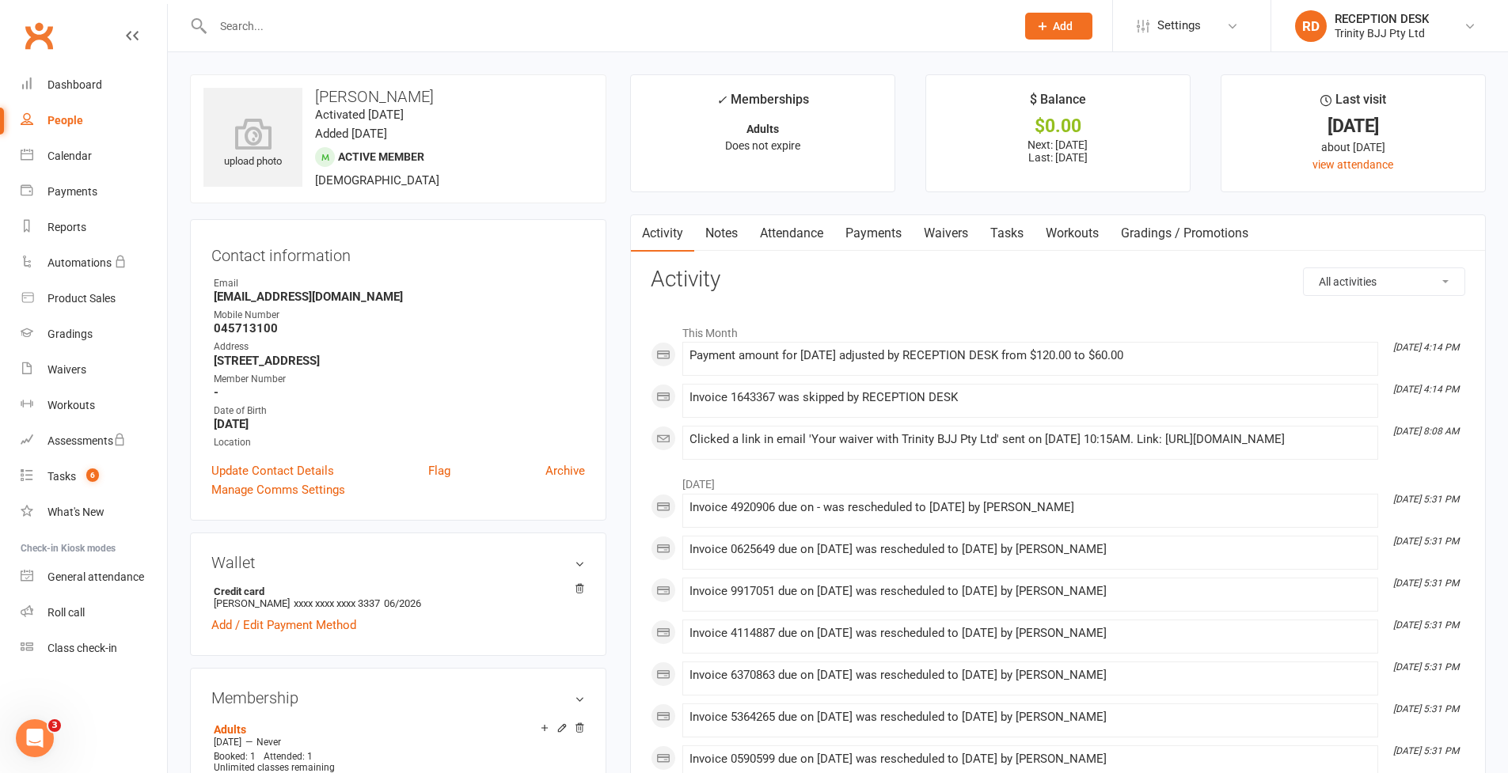
click at [865, 212] on main "✓ Memberships Adults Does not expire $ Balance $0.00 Next: 10 Oct 2025 Last: 12…" at bounding box center [1057, 767] width 879 height 1387
click at [865, 232] on link "Payments" at bounding box center [873, 233] width 78 height 36
